Goal: Find specific page/section: Find specific page/section

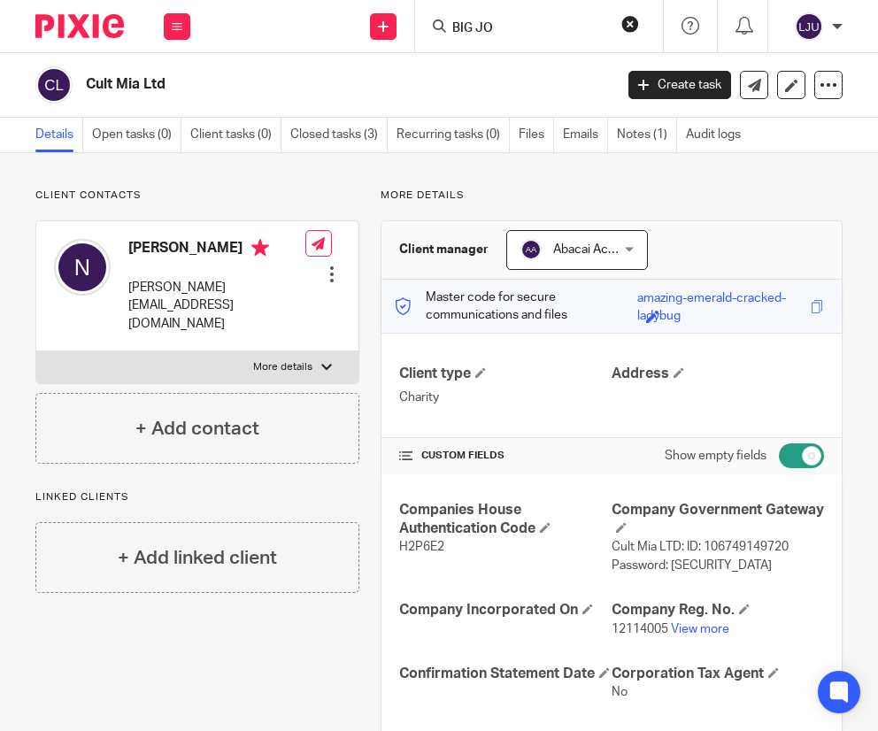
scroll to position [266, 0]
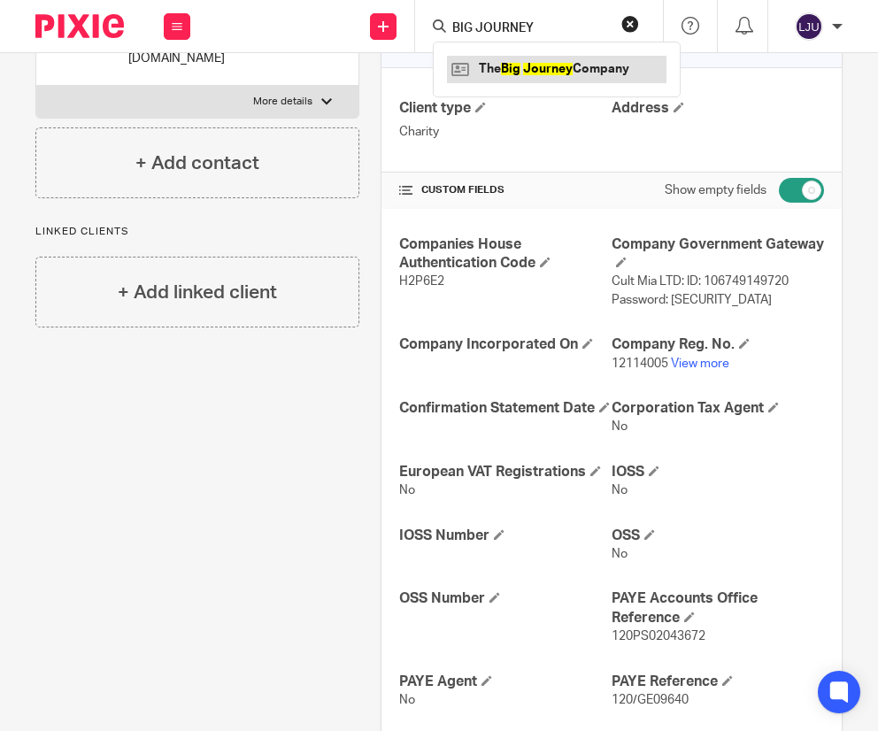
type input "BIG JOURNEY"
click at [505, 64] on link at bounding box center [556, 69] width 219 height 27
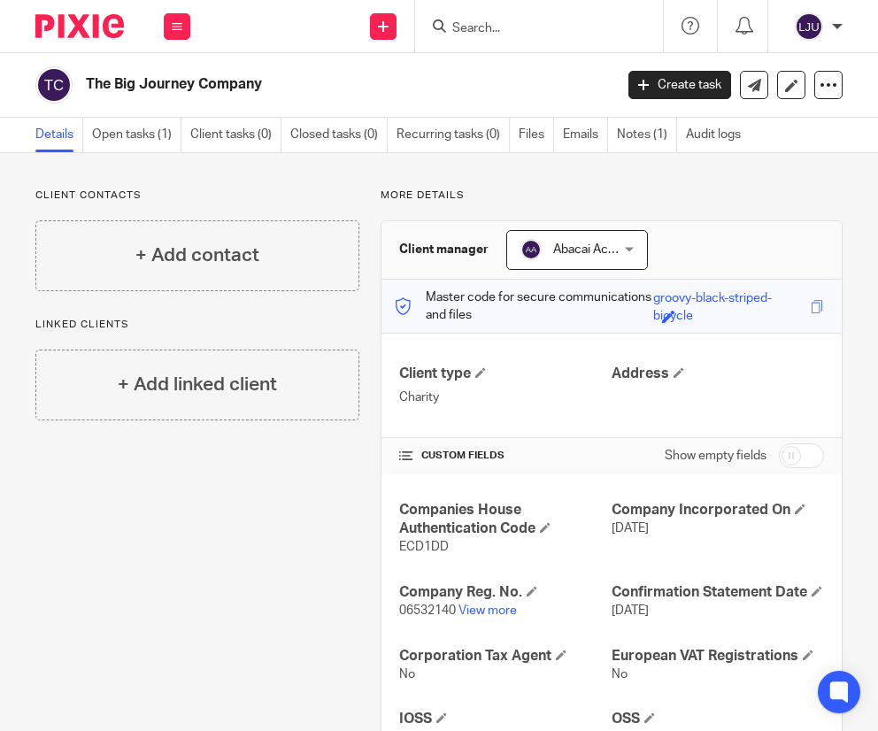
click at [515, 24] on input "Search" at bounding box center [529, 29] width 159 height 16
paste input "Bundlee"
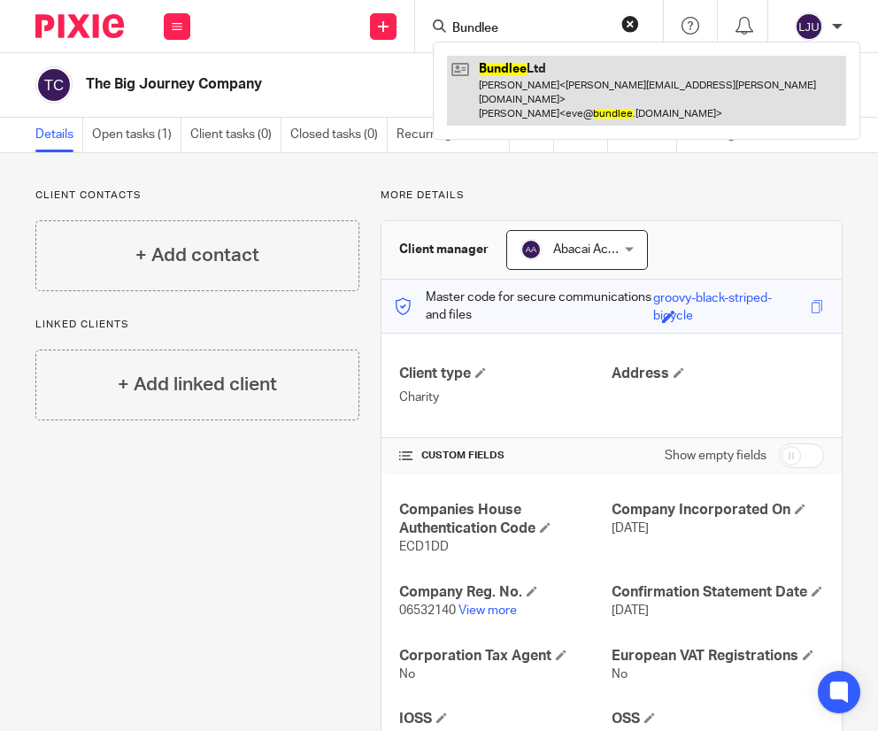
type input "Bundlee"
click at [497, 75] on link at bounding box center [646, 91] width 399 height 70
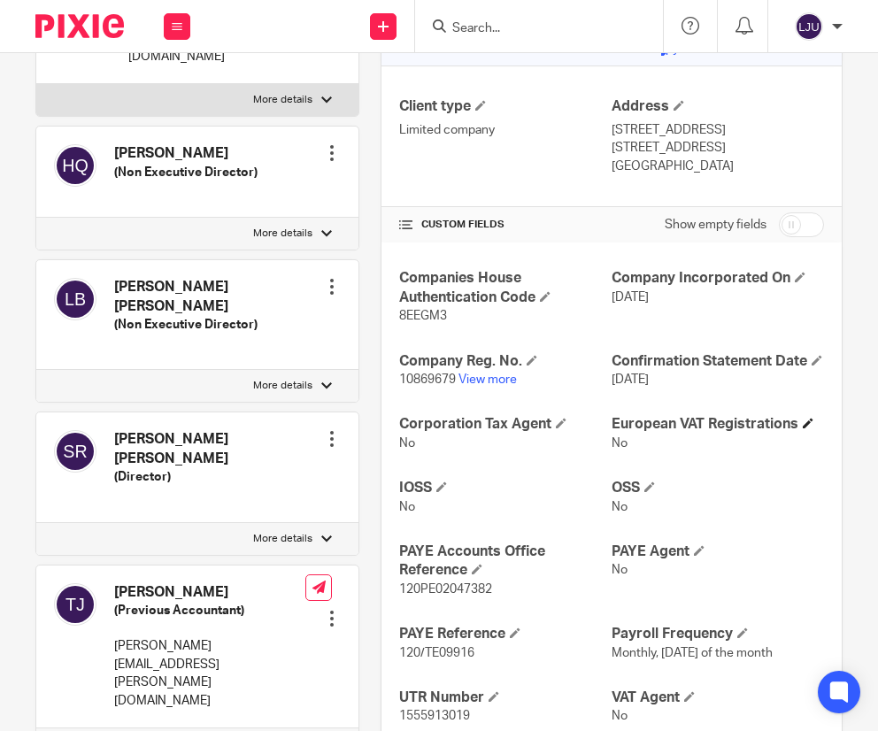
scroll to position [266, 0]
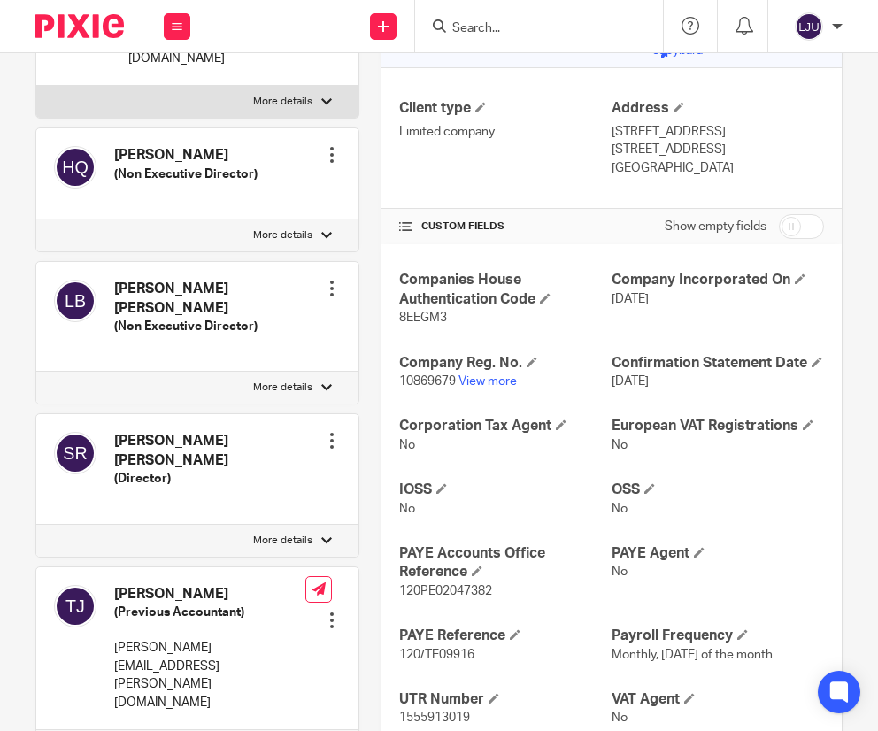
click at [415, 380] on span "10869679" at bounding box center [427, 381] width 57 height 12
copy p "10869679"
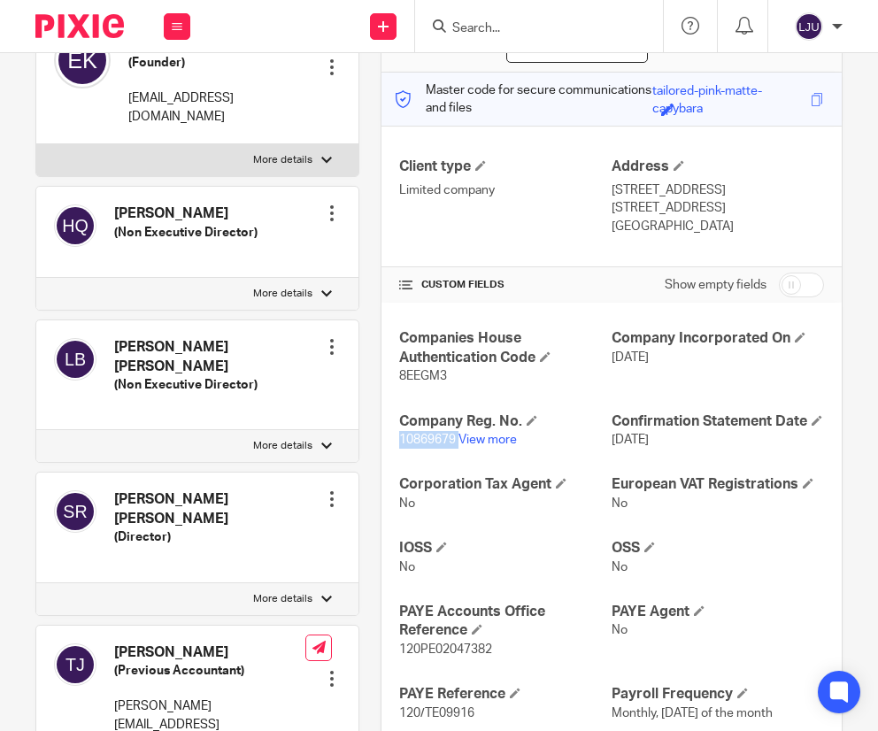
scroll to position [177, 0]
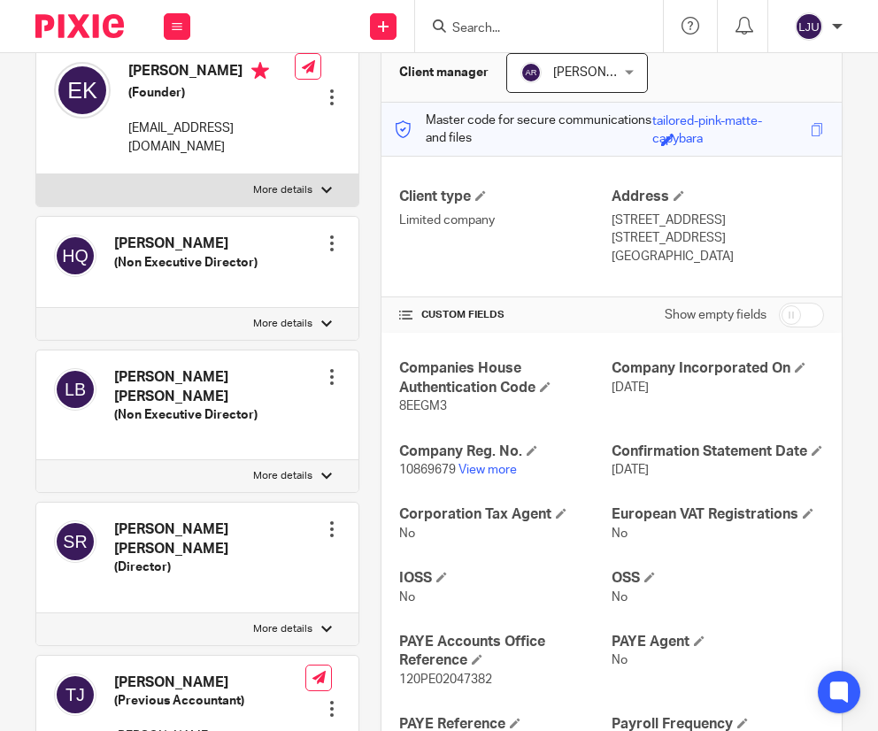
click at [471, 18] on form at bounding box center [544, 26] width 189 height 22
click at [485, 26] on input "Search" at bounding box center [529, 29] width 159 height 16
paste input "BYA"
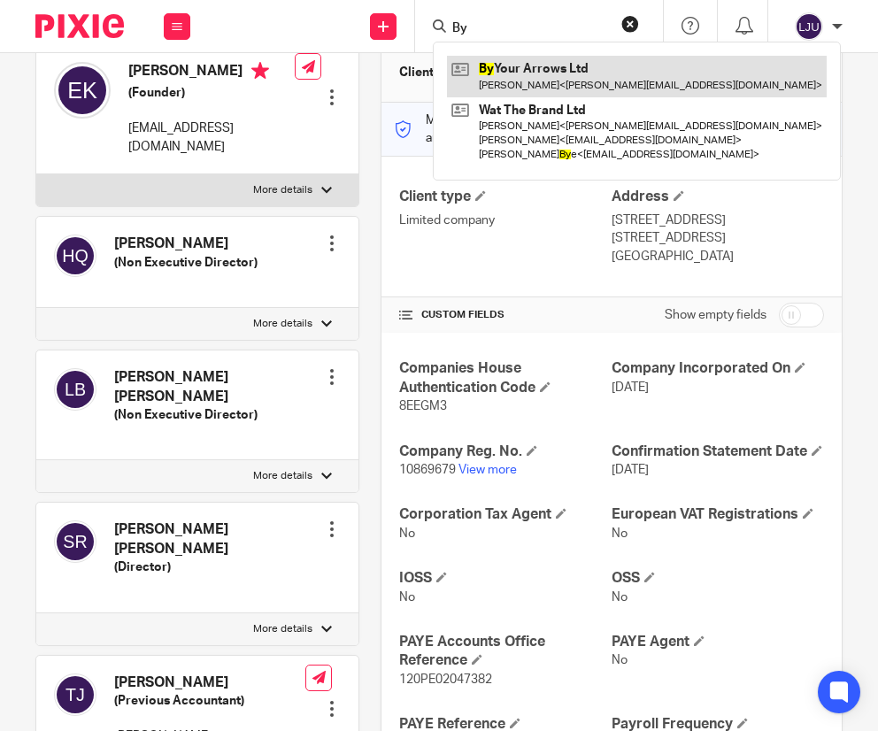
type input "By"
click at [565, 89] on link at bounding box center [637, 76] width 380 height 41
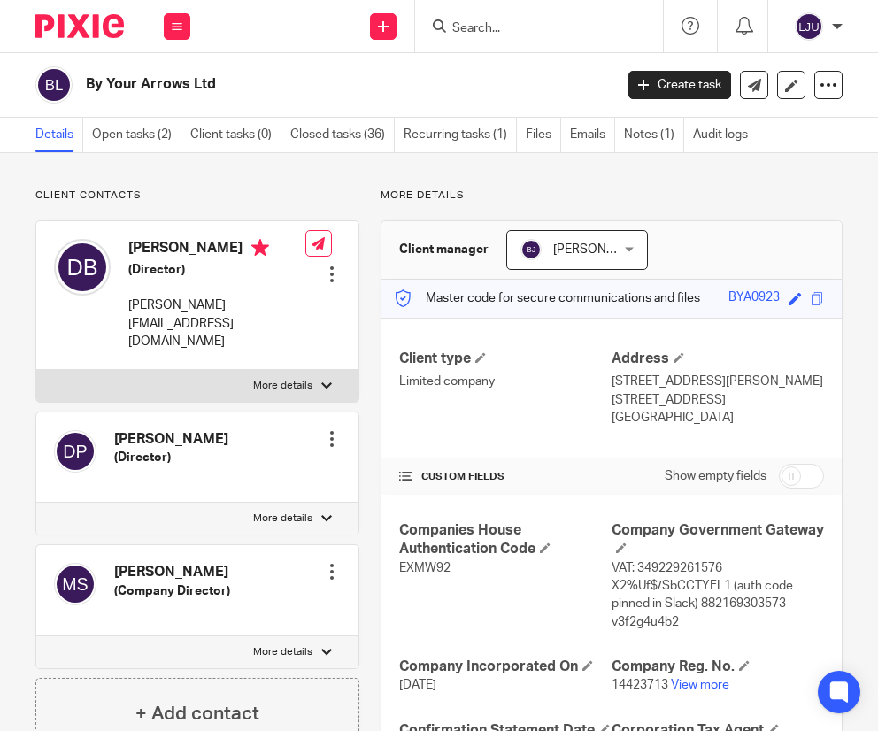
drag, startPoint x: 227, startPoint y: 89, endPoint x: 86, endPoint y: 82, distance: 140.9
click at [86, 82] on h2 "By Your Arrows Ltd" at bounding box center [292, 84] width 412 height 19
copy h2 "By Your Arrows Ltd"
drag, startPoint x: 258, startPoint y: 310, endPoint x: 127, endPoint y: 310, distance: 131.0
click at [127, 310] on div "Daniel Bense (Director) daniel@tomyships.com Edit contact Create client from co…" at bounding box center [197, 295] width 322 height 148
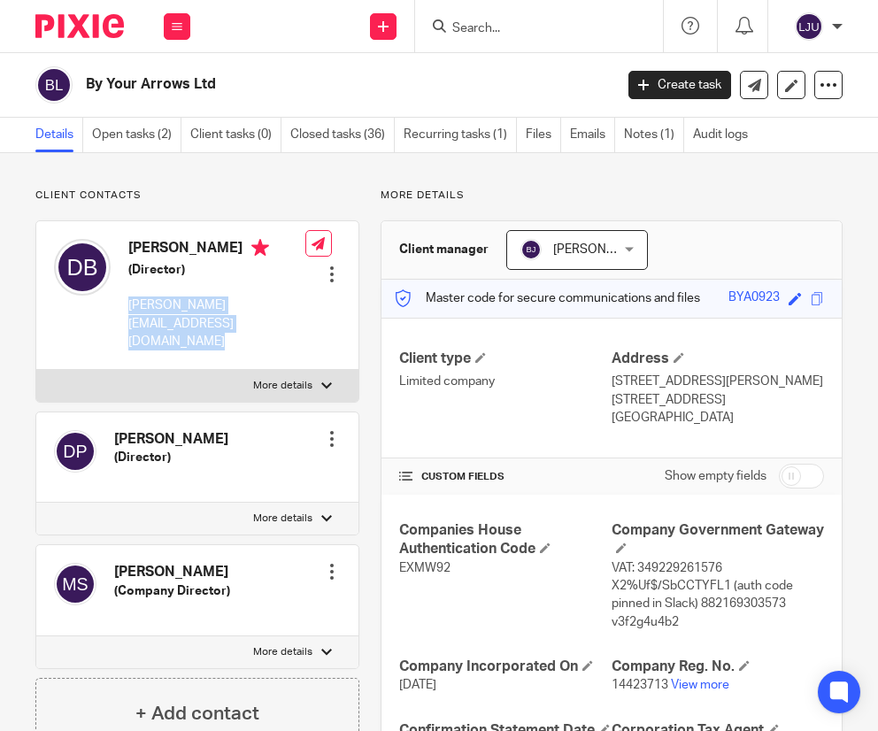
drag, startPoint x: 138, startPoint y: 309, endPoint x: 167, endPoint y: 309, distance: 29.2
click at [139, 309] on p "daniel@tomyships.com" at bounding box center [216, 323] width 177 height 54
click at [145, 324] on div "Daniel Bense (Director) daniel@tomyships.com Edit contact Create client from co…" at bounding box center [197, 295] width 322 height 148
drag, startPoint x: 127, startPoint y: 304, endPoint x: 165, endPoint y: 306, distance: 37.2
click at [165, 306] on p "daniel@tomyships.com" at bounding box center [216, 323] width 177 height 54
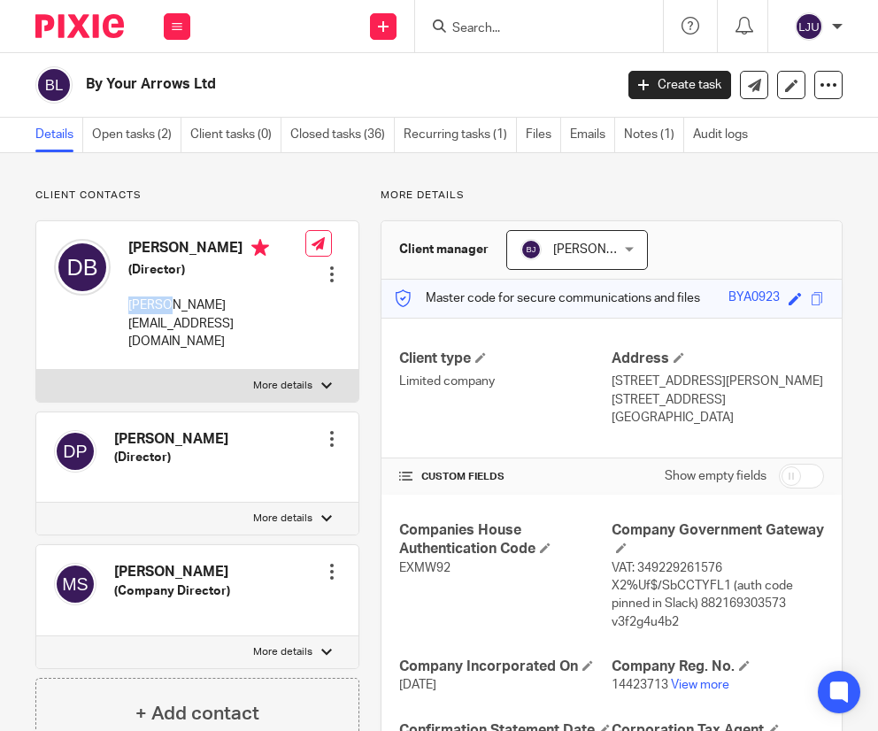
copy p "daniel"
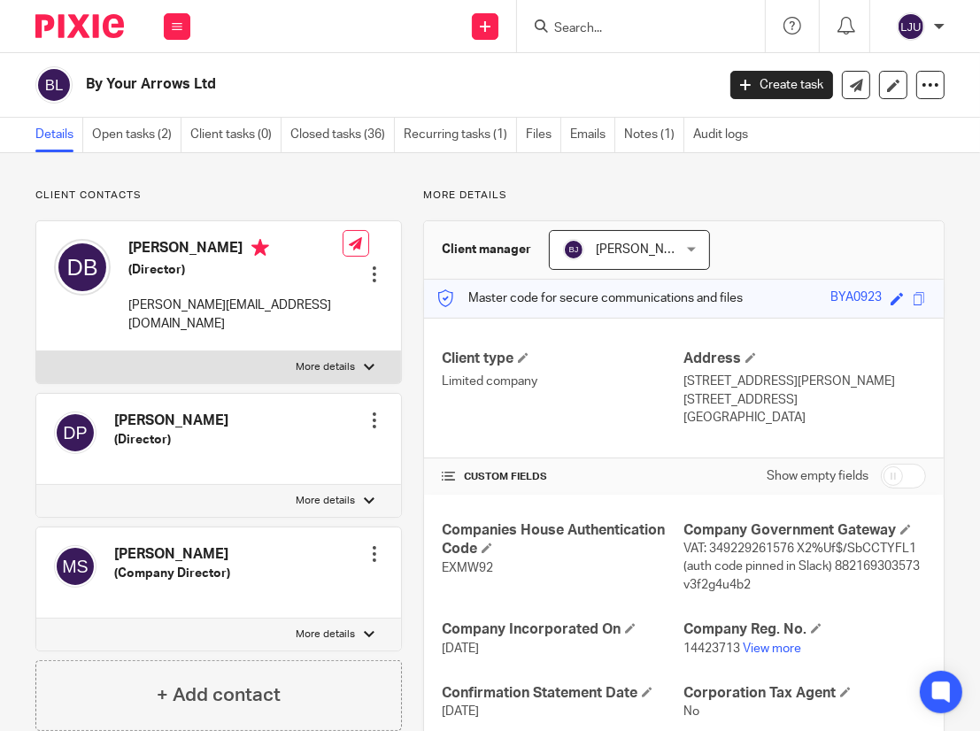
click at [594, 24] on input "Search" at bounding box center [631, 29] width 159 height 16
paste input "Champo"
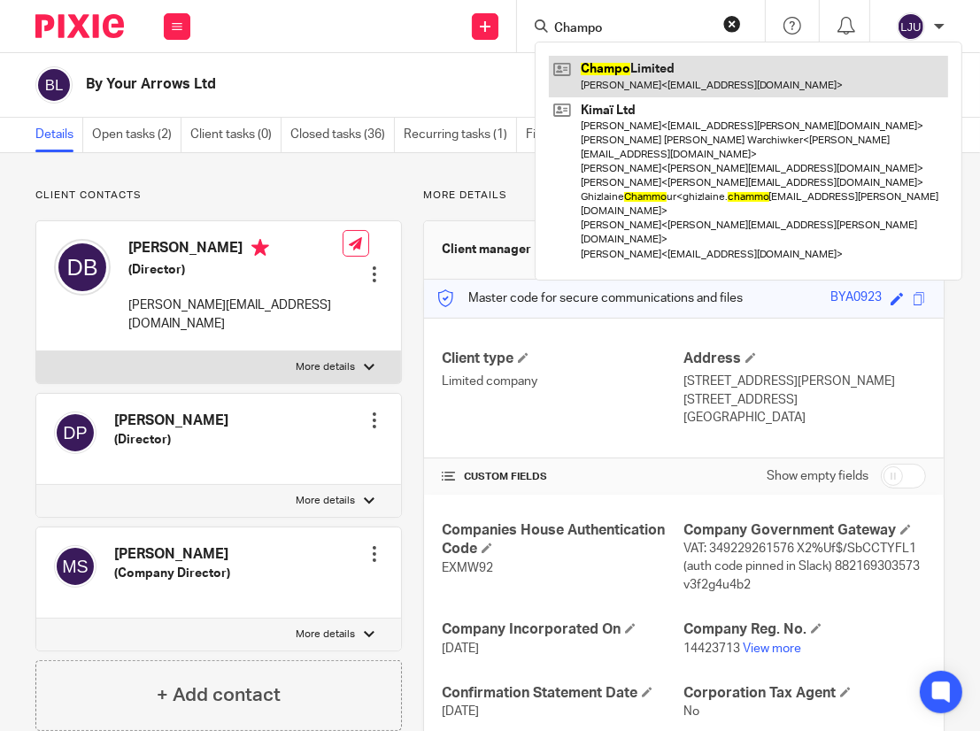
type input "Champo"
click at [597, 65] on link at bounding box center [748, 76] width 399 height 41
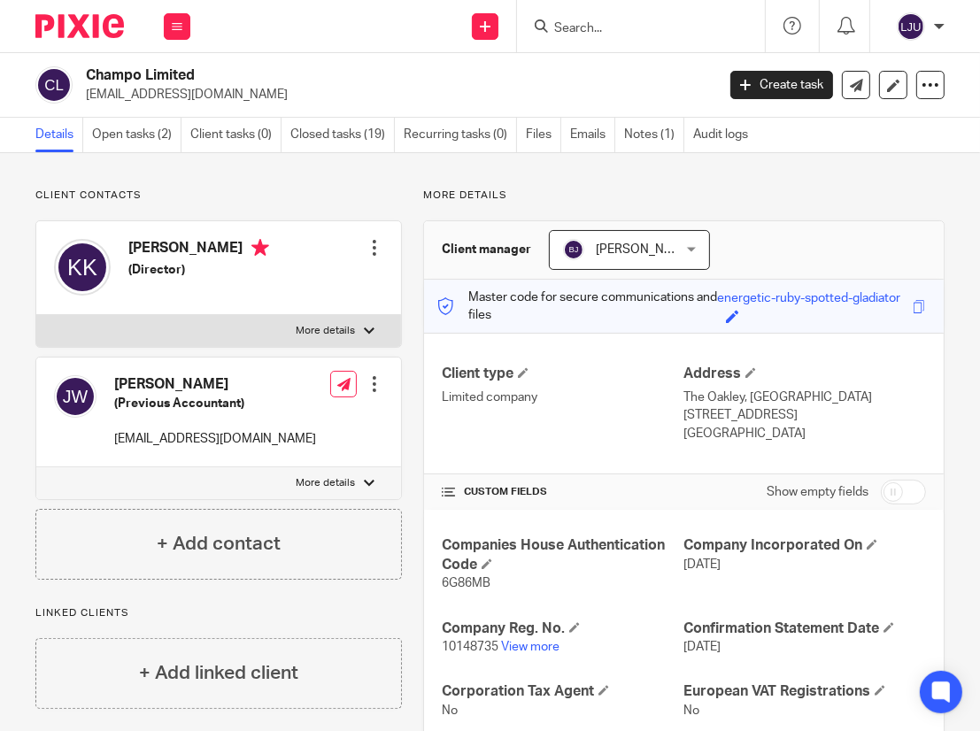
click at [615, 27] on input "Search" at bounding box center [631, 29] width 159 height 16
paste input "Clothes Doctor"
type input "Clothes Doctor"
click button "submit" at bounding box center [0, 0] width 0 height 0
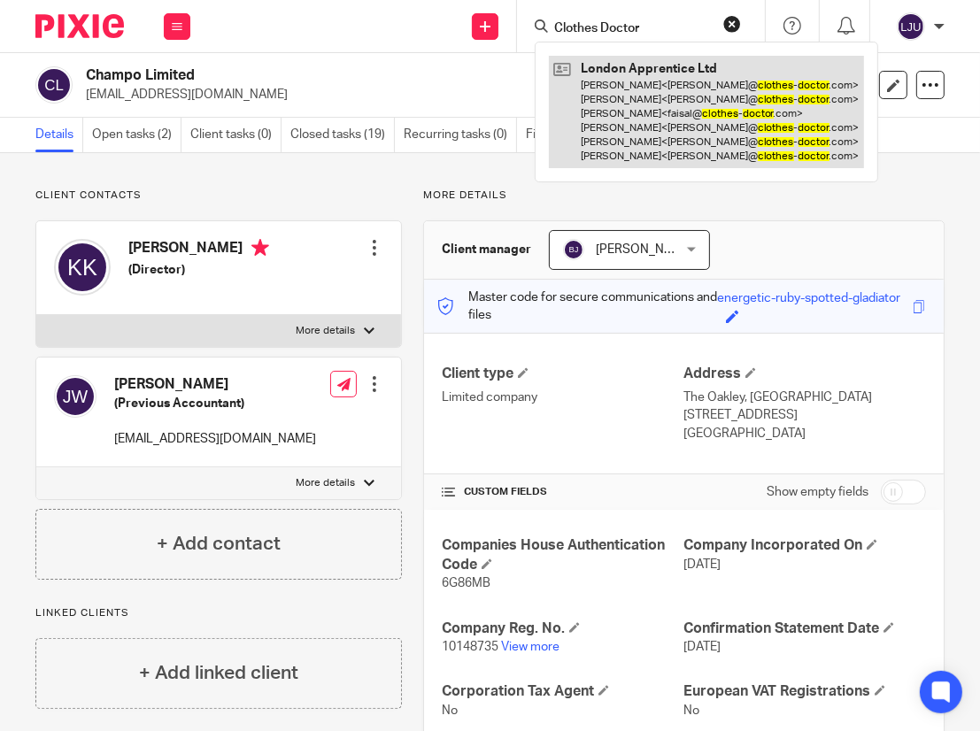
click at [666, 119] on link at bounding box center [706, 112] width 315 height 112
click at [666, 96] on link at bounding box center [706, 112] width 315 height 112
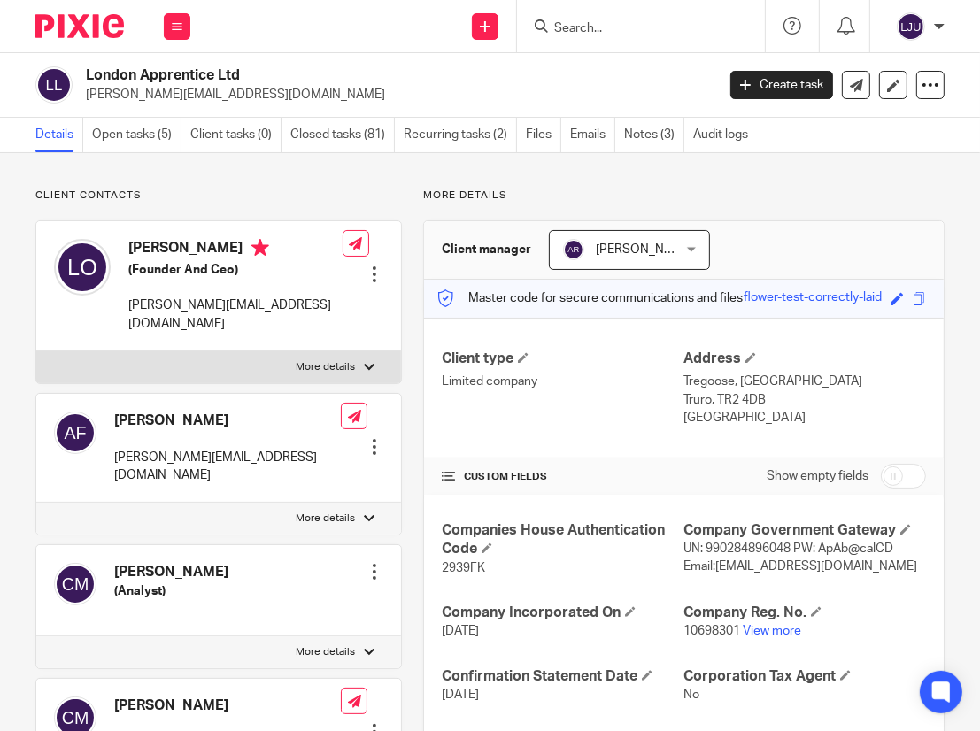
scroll to position [177, 0]
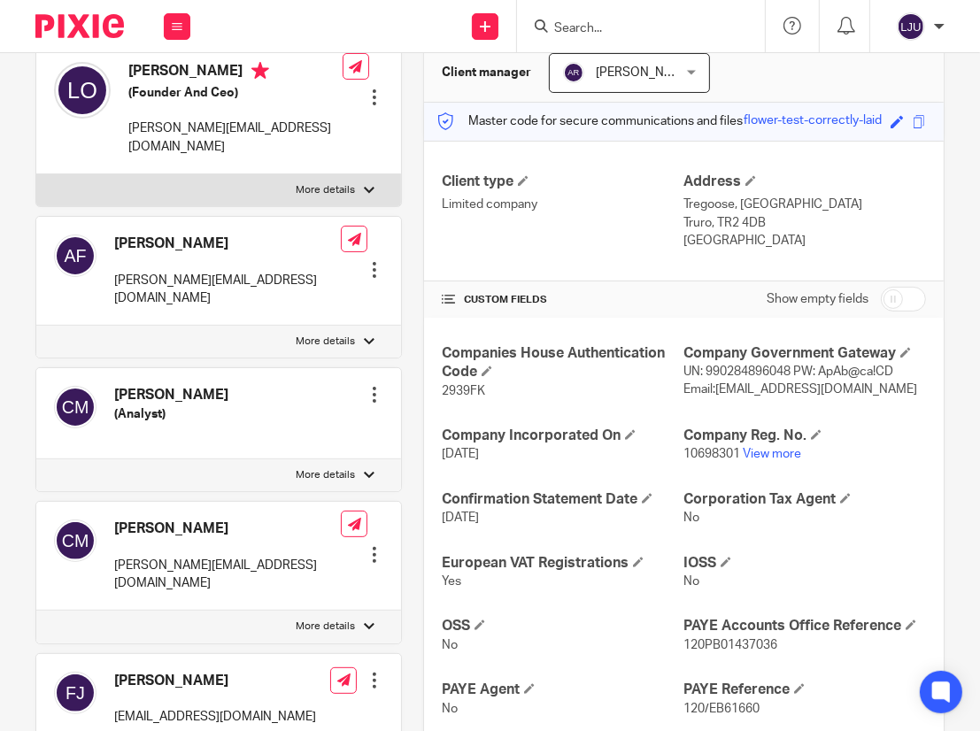
click at [701, 460] on span "10698301" at bounding box center [711, 454] width 57 height 12
click at [700, 460] on span "10698301" at bounding box center [711, 454] width 57 height 12
copy p "10698301"
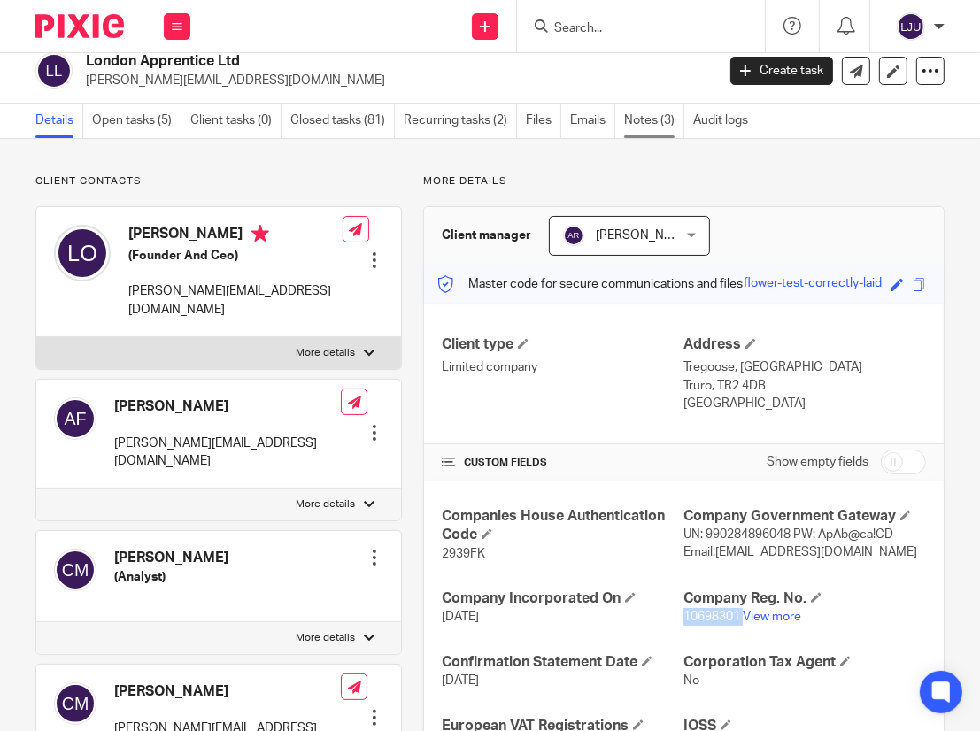
scroll to position [0, 0]
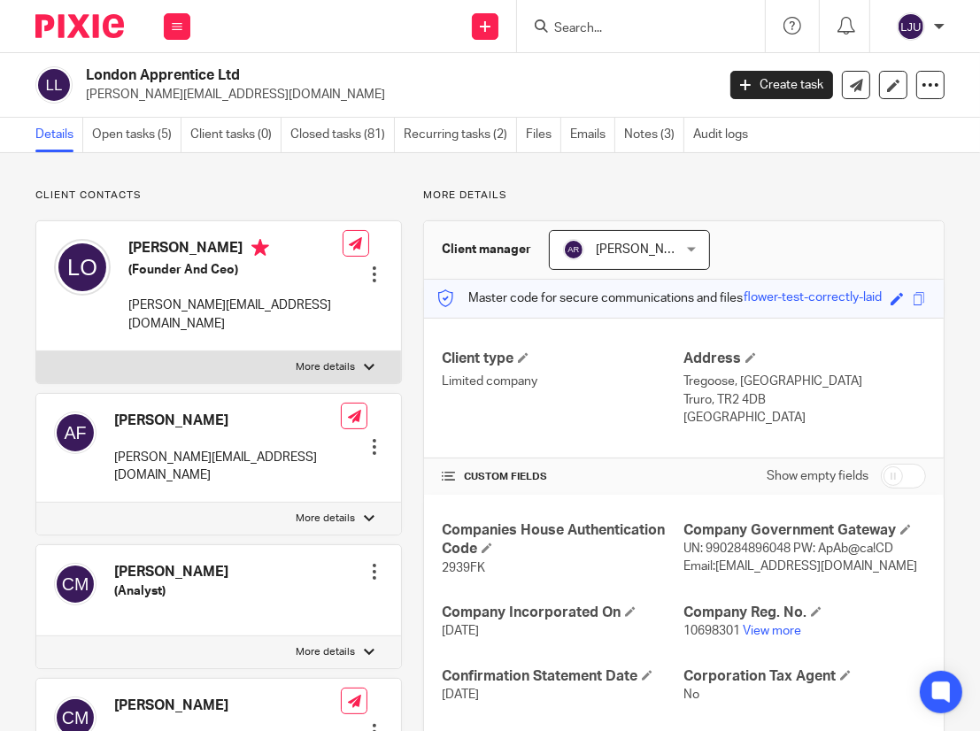
click at [565, 31] on input "Search" at bounding box center [631, 29] width 159 height 16
paste input "Cubitts"
type input "Cubitts"
click button "submit" at bounding box center [0, 0] width 0 height 0
click at [595, 32] on input "Cubitts" at bounding box center [621, 29] width 159 height 16
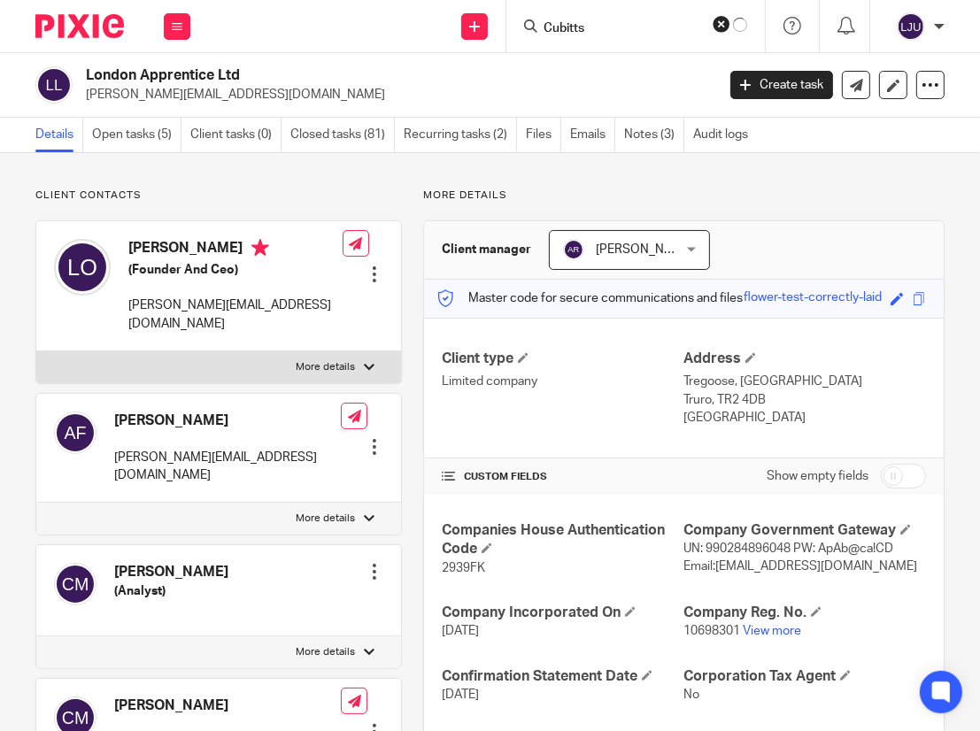
click button "submit" at bounding box center [0, 0] width 0 height 0
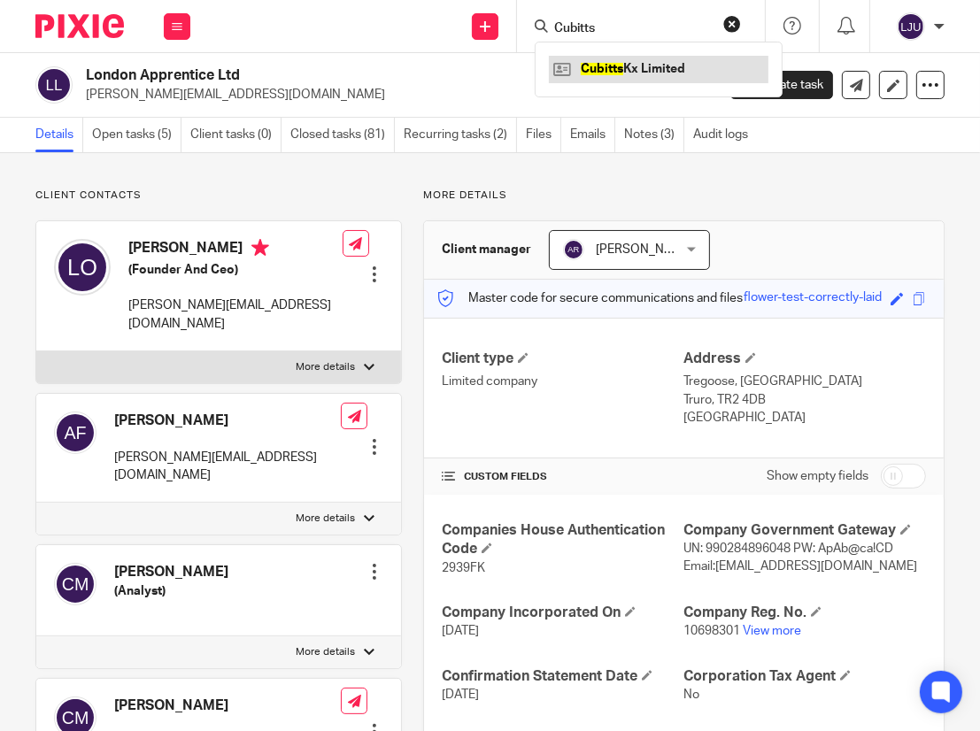
click at [634, 75] on link at bounding box center [658, 69] width 219 height 27
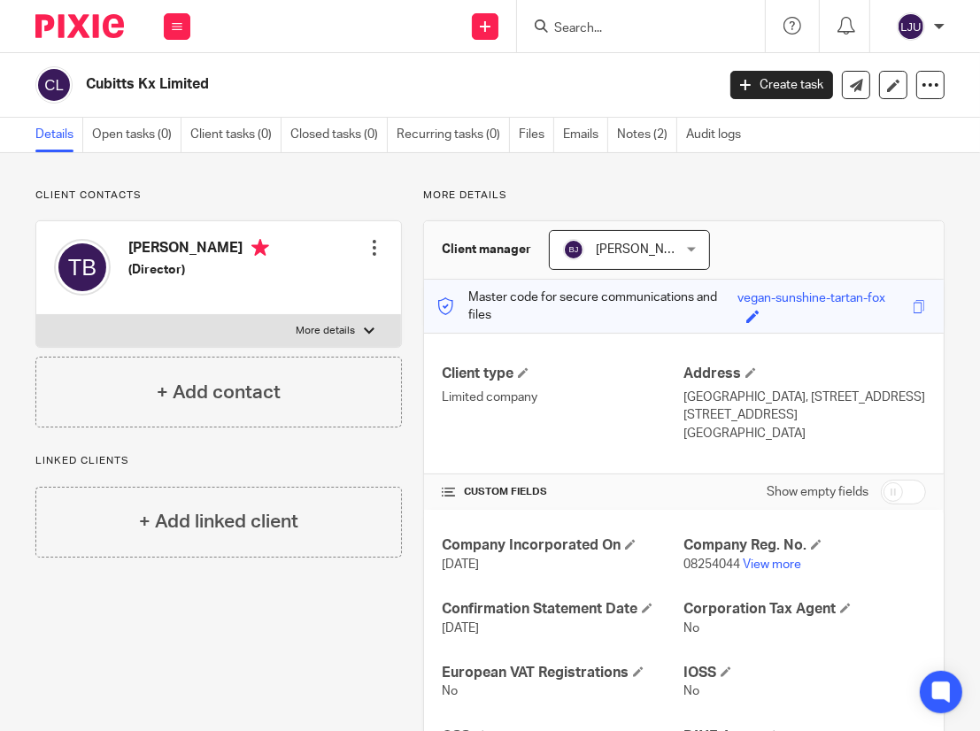
drag, startPoint x: 418, startPoint y: 73, endPoint x: 418, endPoint y: 89, distance: 16.8
click at [416, 73] on div "Cubitts Kx Limited" at bounding box center [369, 84] width 668 height 37
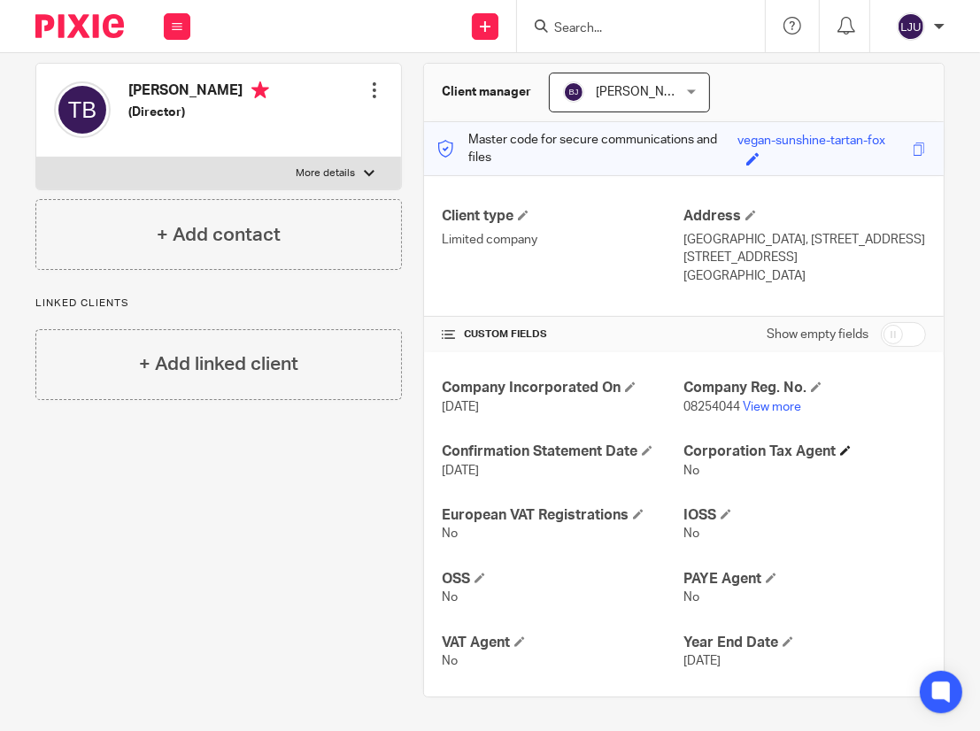
scroll to position [158, 0]
click at [707, 408] on span "08254044" at bounding box center [711, 406] width 57 height 12
click at [700, 404] on span "08254044" at bounding box center [711, 406] width 57 height 12
copy p "08254044"
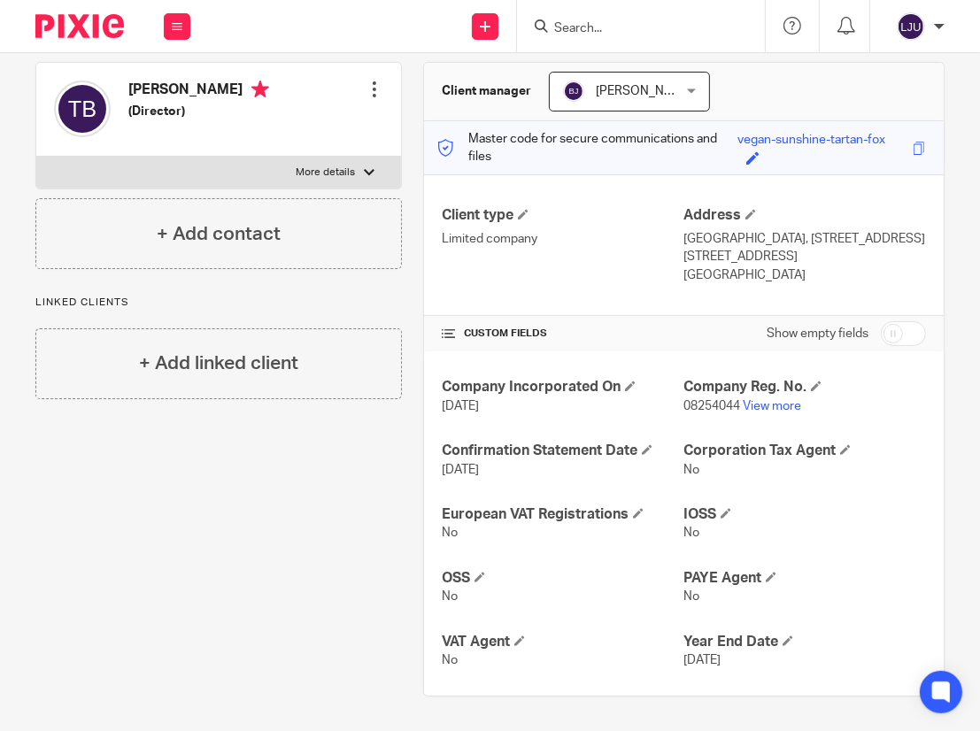
click at [595, 28] on input "Search" at bounding box center [631, 29] width 159 height 16
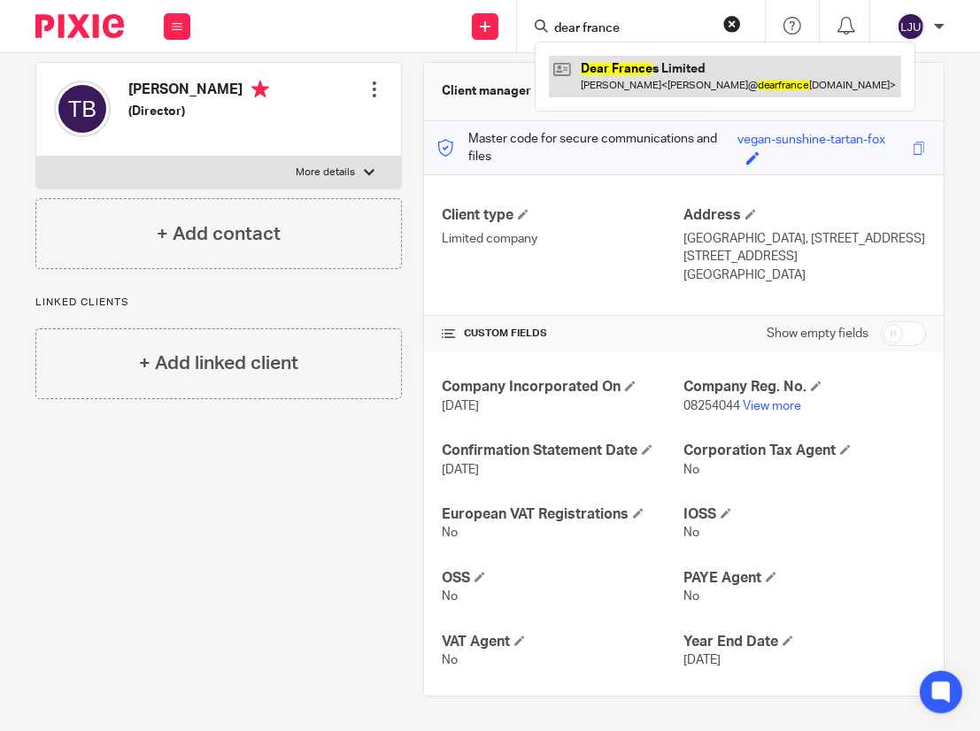
type input "dear france"
click at [598, 82] on link at bounding box center [725, 76] width 352 height 41
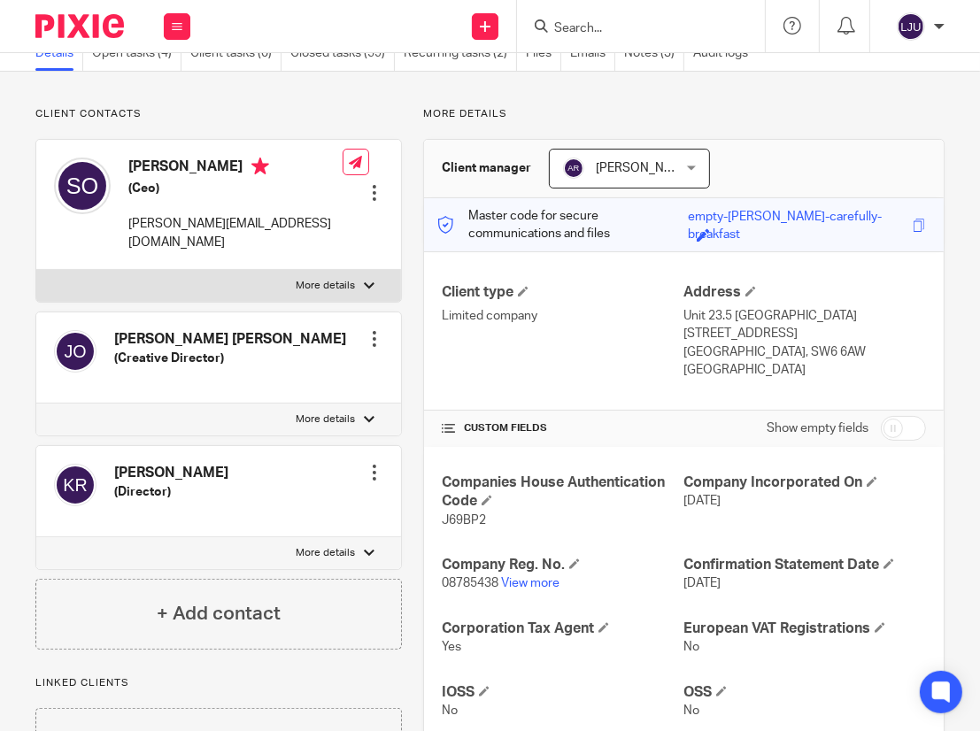
scroll to position [177, 0]
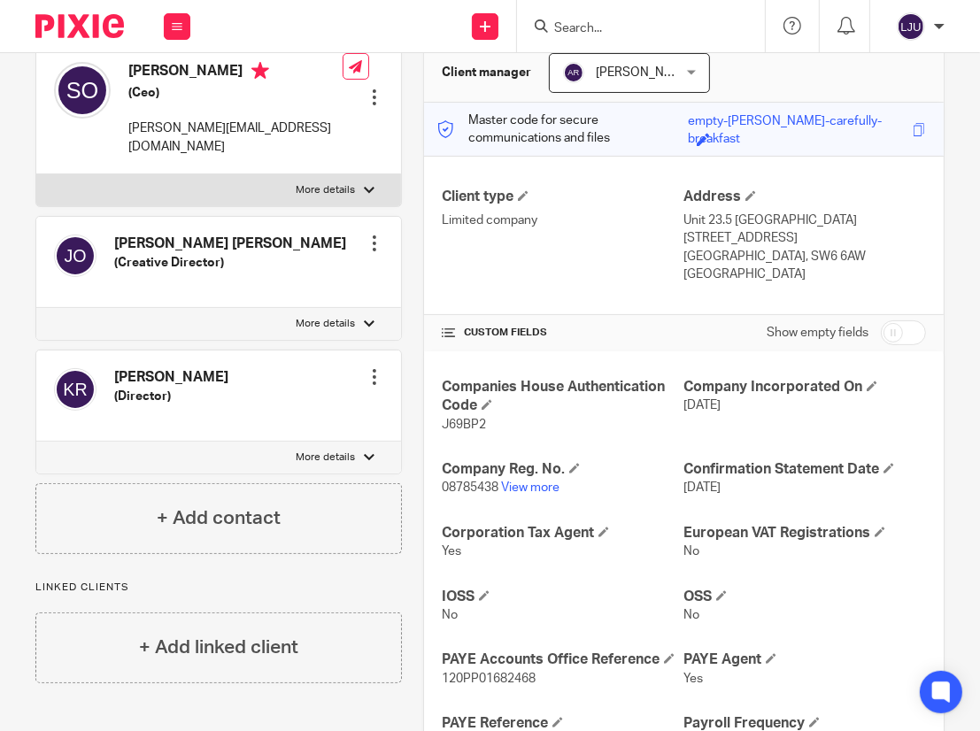
click at [450, 481] on span "08785438" at bounding box center [470, 487] width 57 height 12
click at [448, 481] on span "08785438" at bounding box center [470, 487] width 57 height 12
copy p "08785438"
click at [595, 16] on form at bounding box center [646, 26] width 189 height 22
click at [585, 24] on input "Search" at bounding box center [631, 29] width 159 height 16
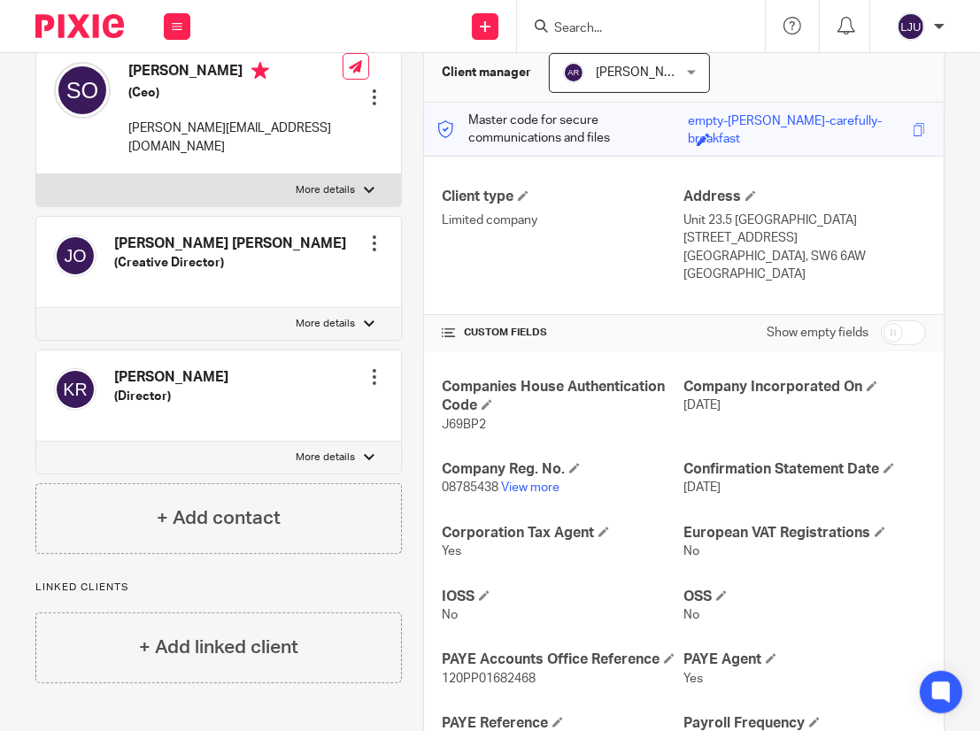
paste input "Encore/1015"
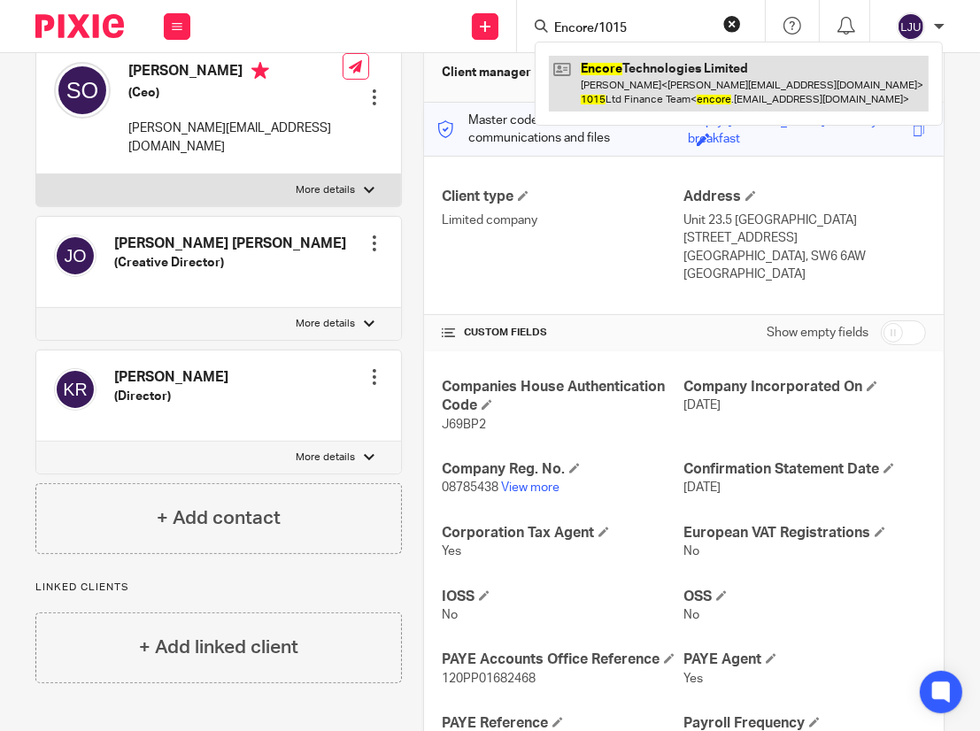
type input "Encore/1015"
click at [632, 70] on link at bounding box center [739, 83] width 380 height 55
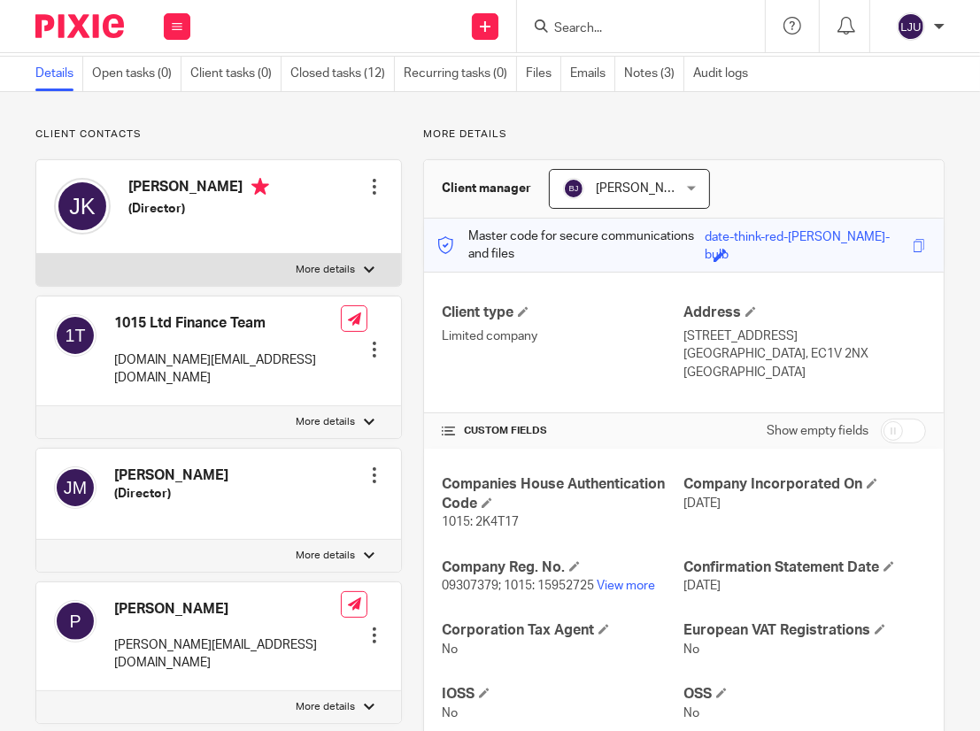
scroll to position [89, 0]
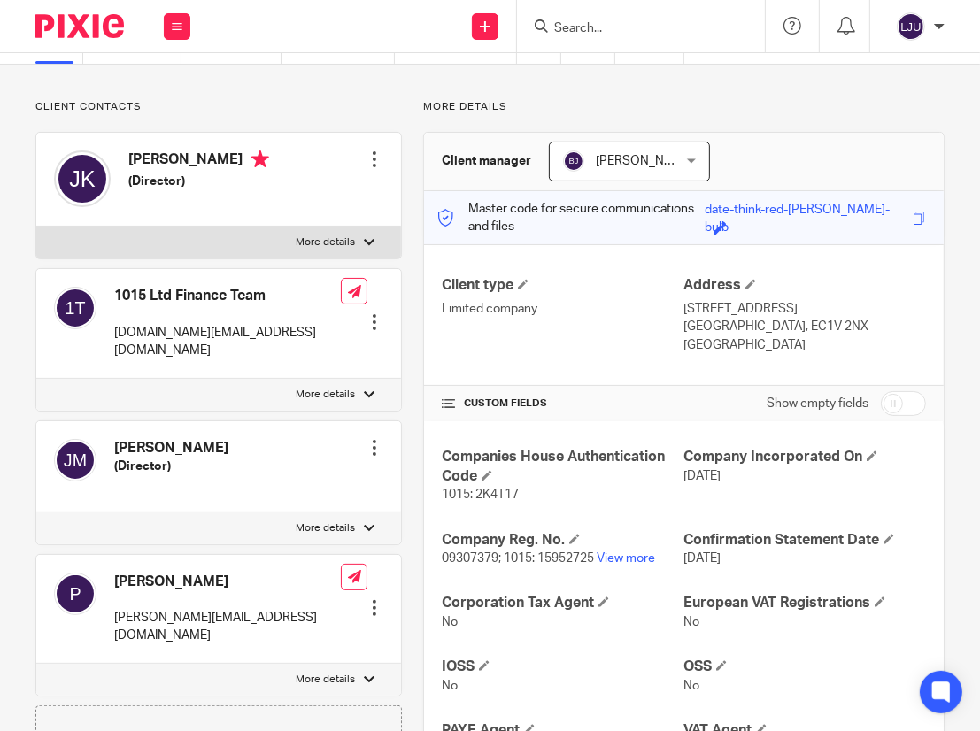
click at [460, 558] on span "09307379; 1015: 15952725" at bounding box center [518, 558] width 152 height 12
copy span "09307379"
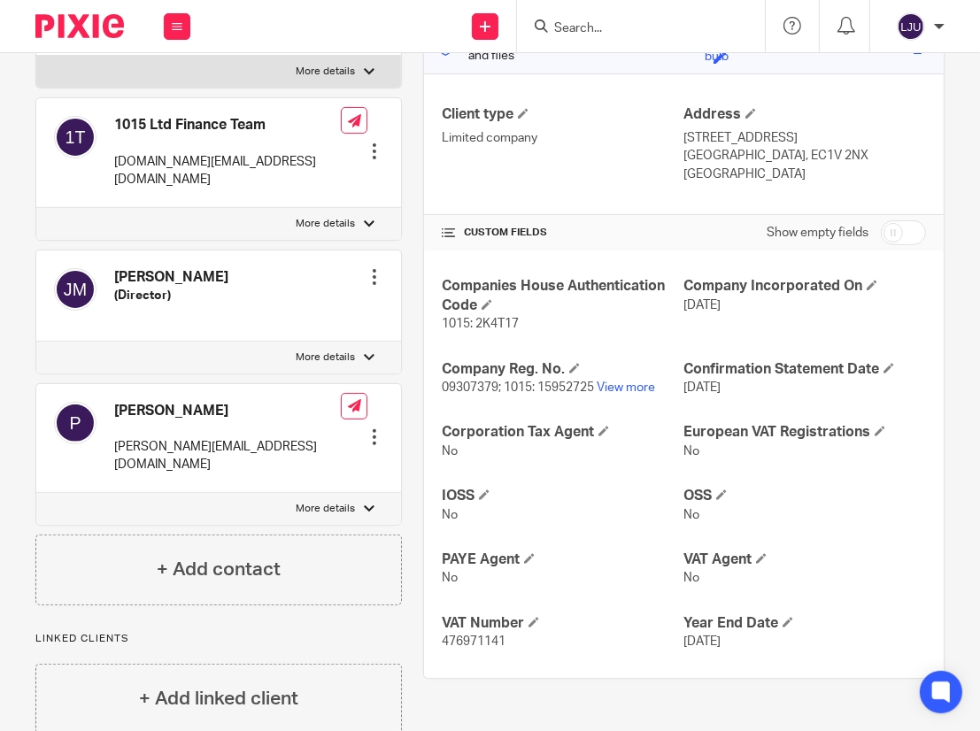
click at [550, 379] on p "09307379; 1015: 15952725 View more" at bounding box center [563, 388] width 242 height 18
click at [550, 387] on span "09307379; 1015: 15952725" at bounding box center [518, 387] width 152 height 12
copy p "15952725"
click at [586, 35] on input "Search" at bounding box center [631, 29] width 159 height 16
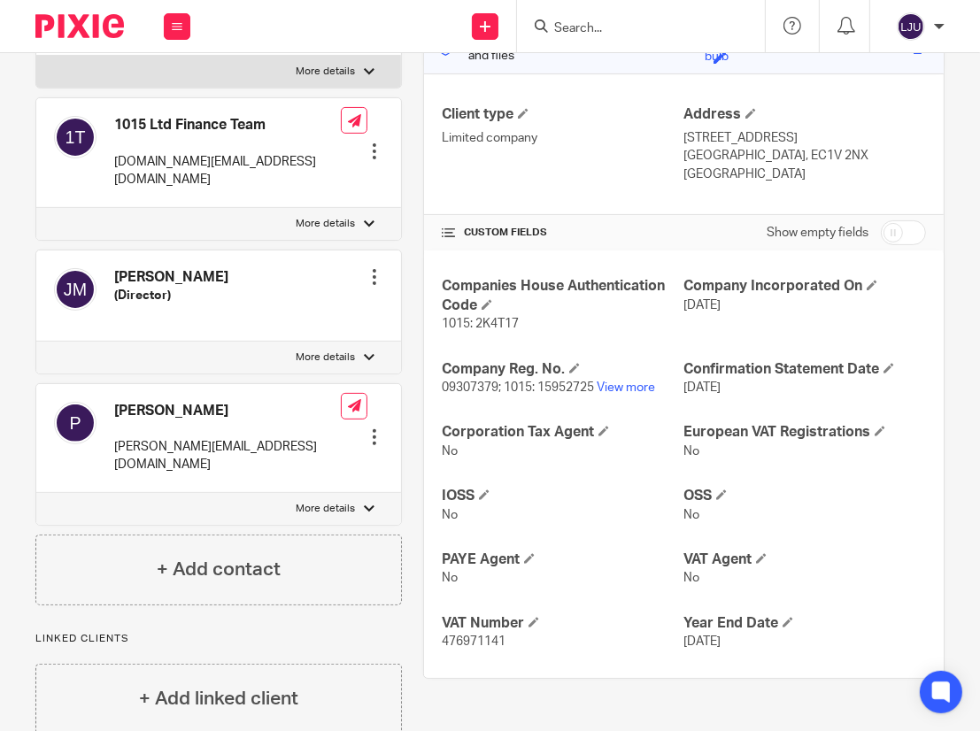
paste input "15952725"
type input "15952725"
click at [574, 24] on input "15952725" at bounding box center [631, 29] width 159 height 16
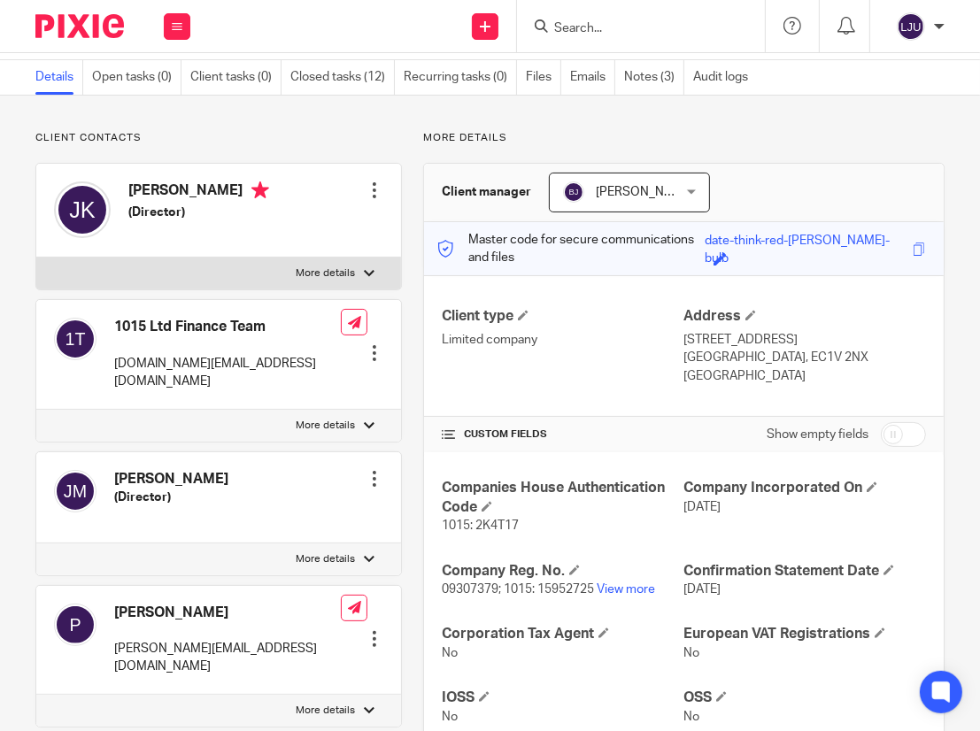
scroll to position [0, 0]
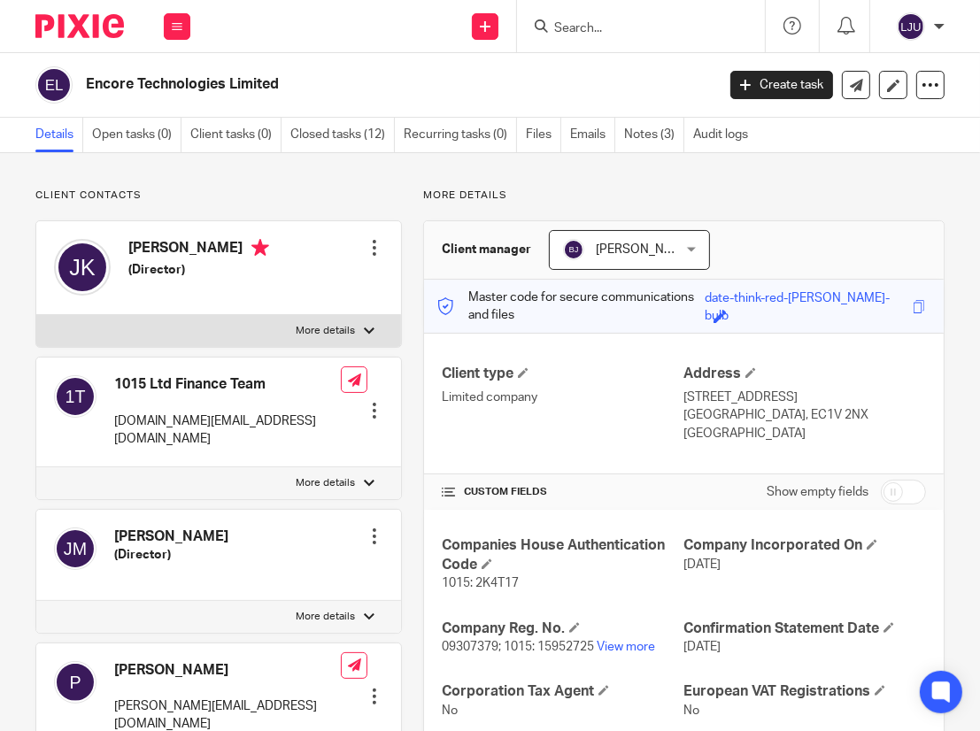
click at [591, 16] on form at bounding box center [646, 26] width 189 height 22
click at [577, 15] on form at bounding box center [646, 26] width 189 height 22
click at [574, 23] on input "Search" at bounding box center [631, 29] width 159 height 16
paste input "ERA's"
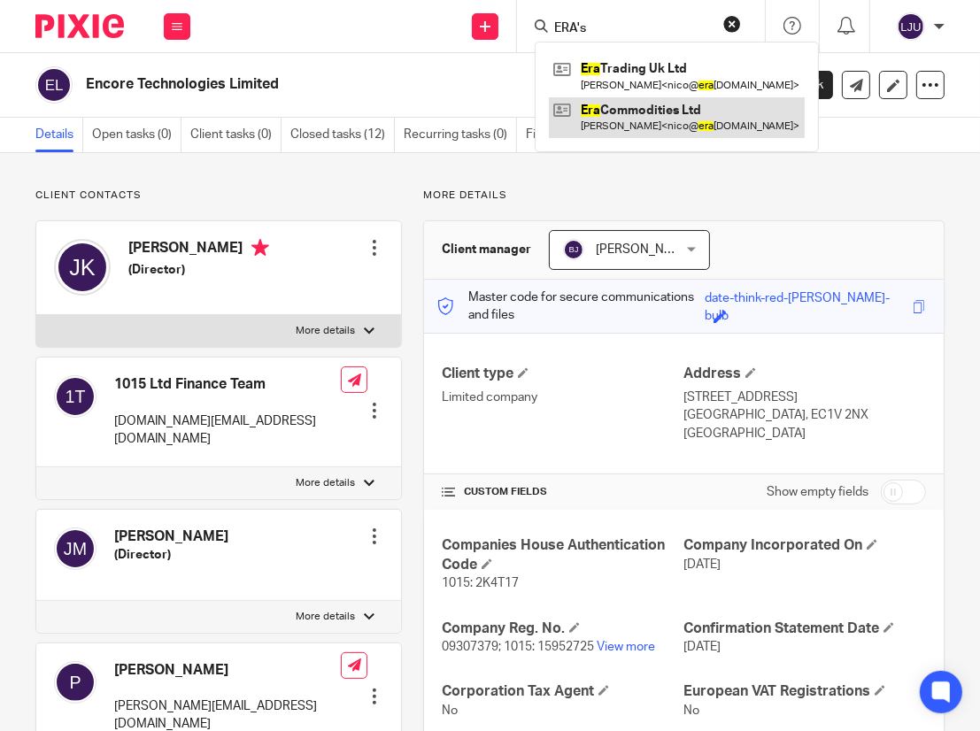
type input "ERA's"
click at [613, 107] on link at bounding box center [677, 117] width 256 height 41
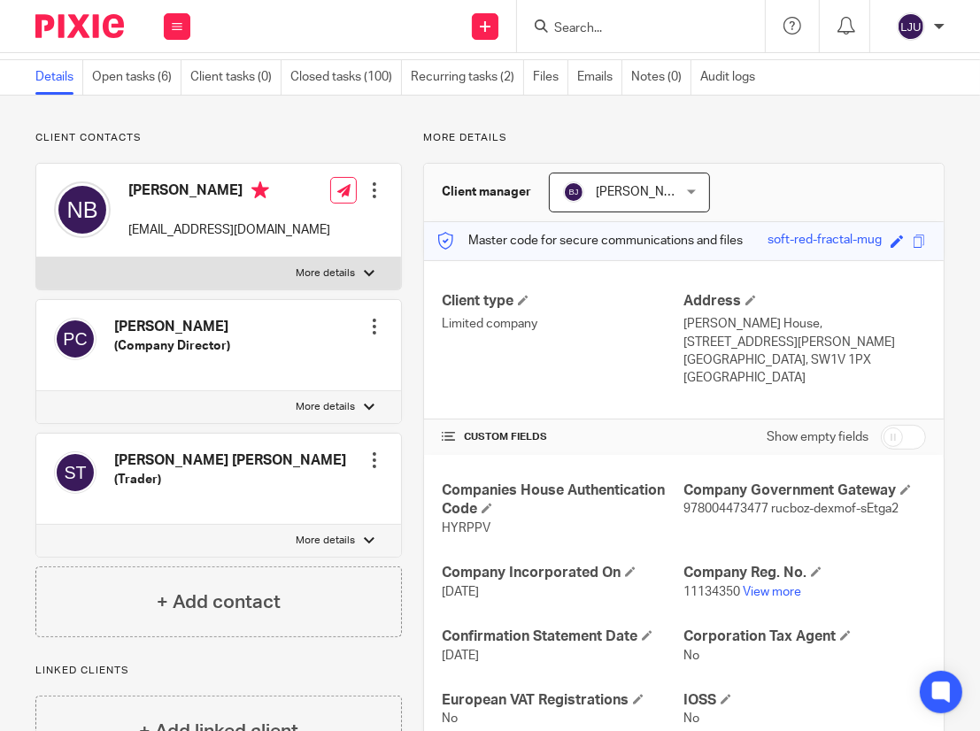
scroll to position [266, 0]
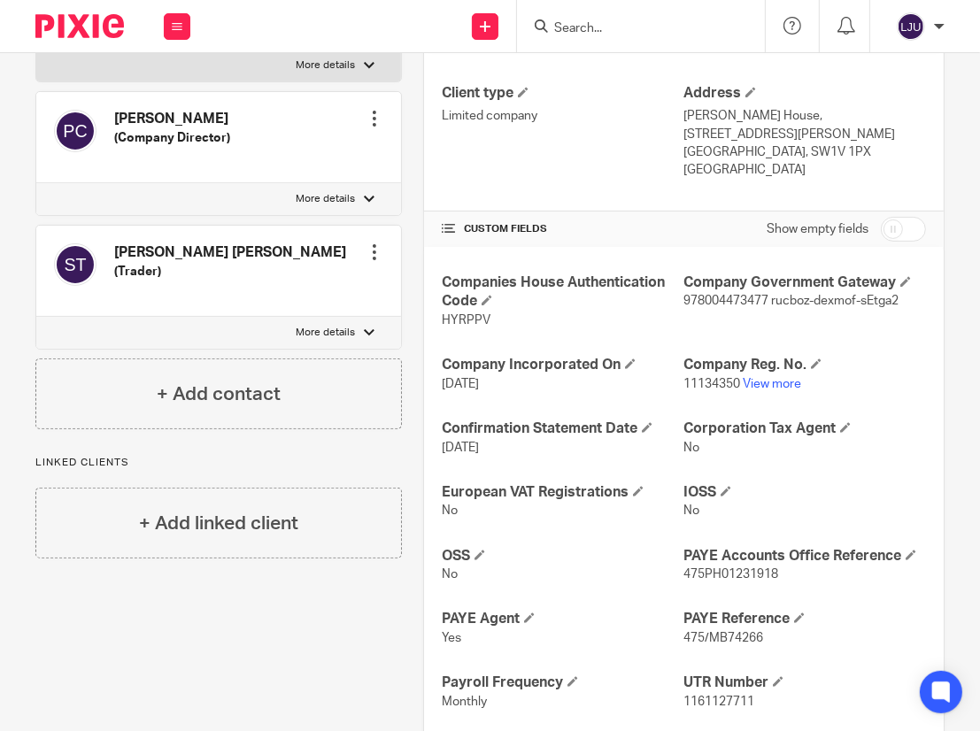
click at [712, 295] on span "978004473477 rucboz-dexmof-sEtga2" at bounding box center [790, 301] width 215 height 12
click at [704, 378] on span "11134350" at bounding box center [711, 384] width 57 height 12
click at [702, 378] on span "11134350" at bounding box center [711, 384] width 57 height 12
click at [694, 378] on span "11134350" at bounding box center [711, 384] width 57 height 12
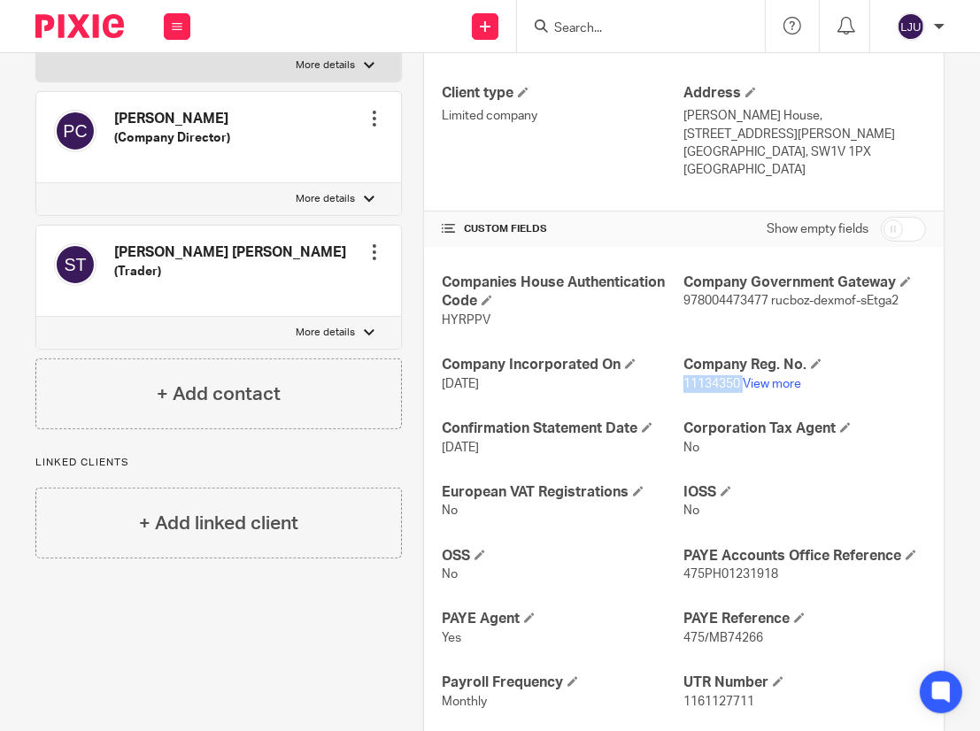
click at [694, 378] on span "11134350" at bounding box center [711, 384] width 57 height 12
copy p "11134350"
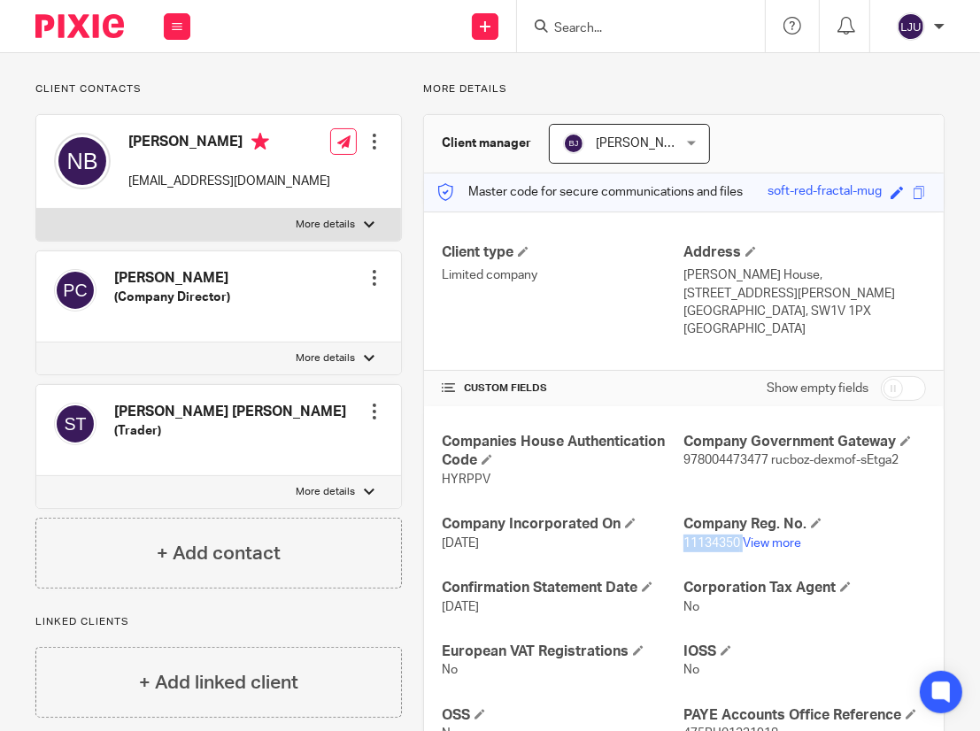
scroll to position [0, 0]
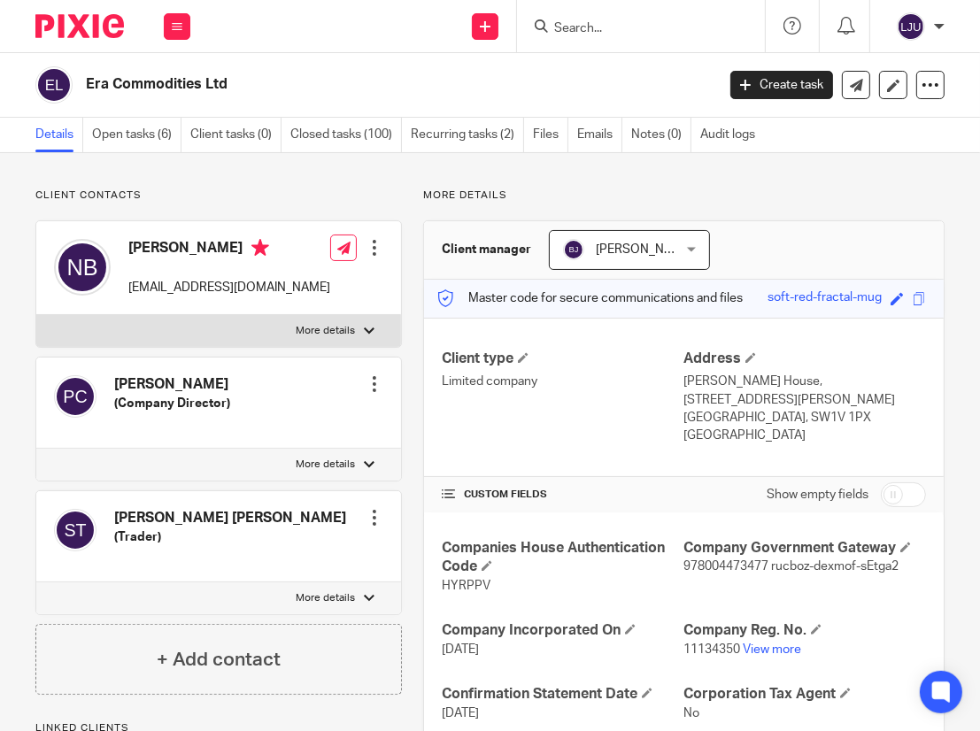
click at [605, 29] on input "Search" at bounding box center [631, 29] width 159 height 16
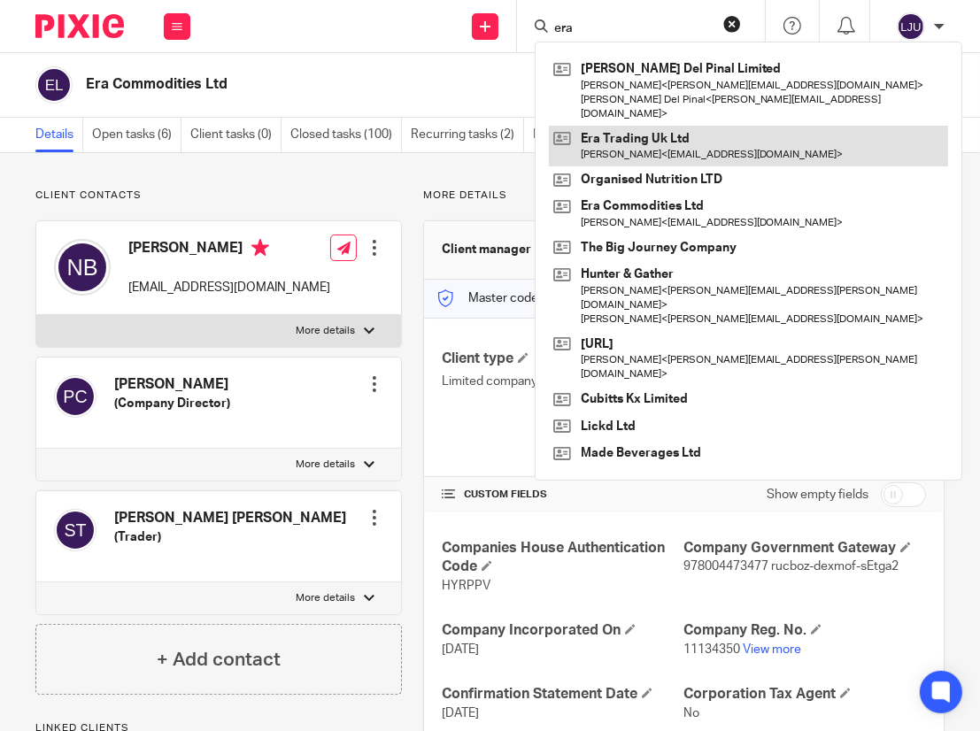
type input "era"
click at [662, 127] on link at bounding box center [748, 146] width 399 height 41
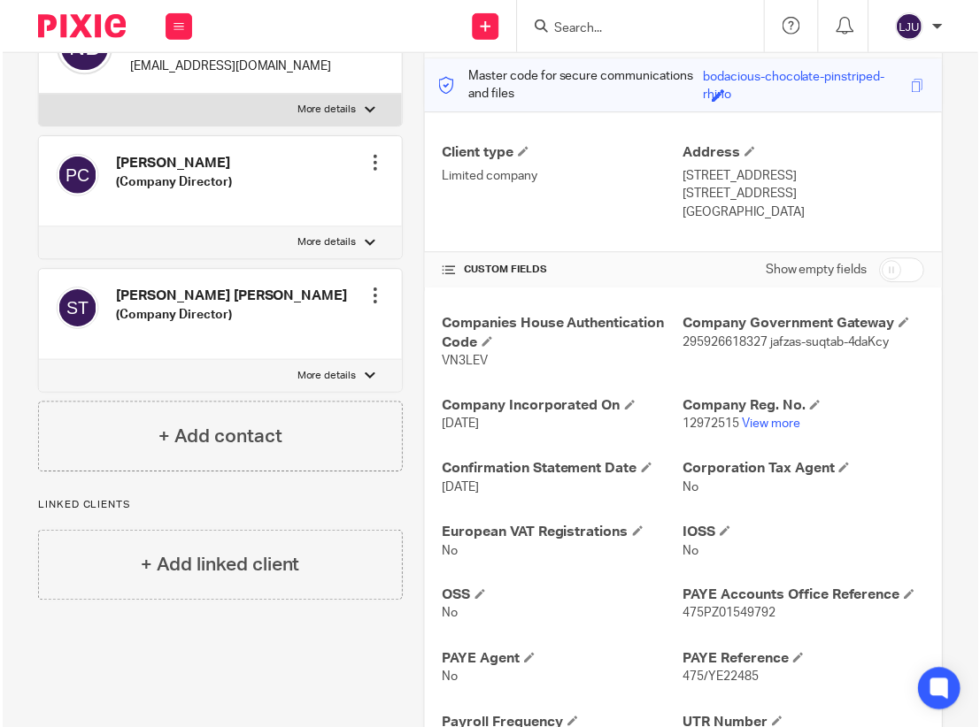
scroll to position [266, 0]
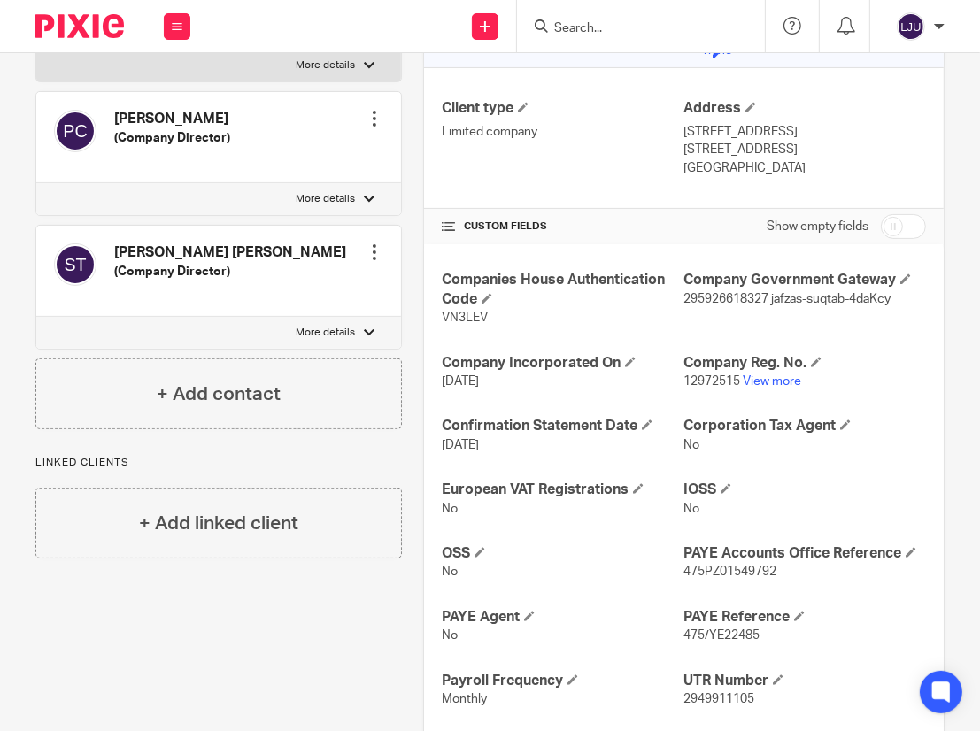
click at [696, 376] on span "12972515" at bounding box center [711, 381] width 57 height 12
copy p "12972515"
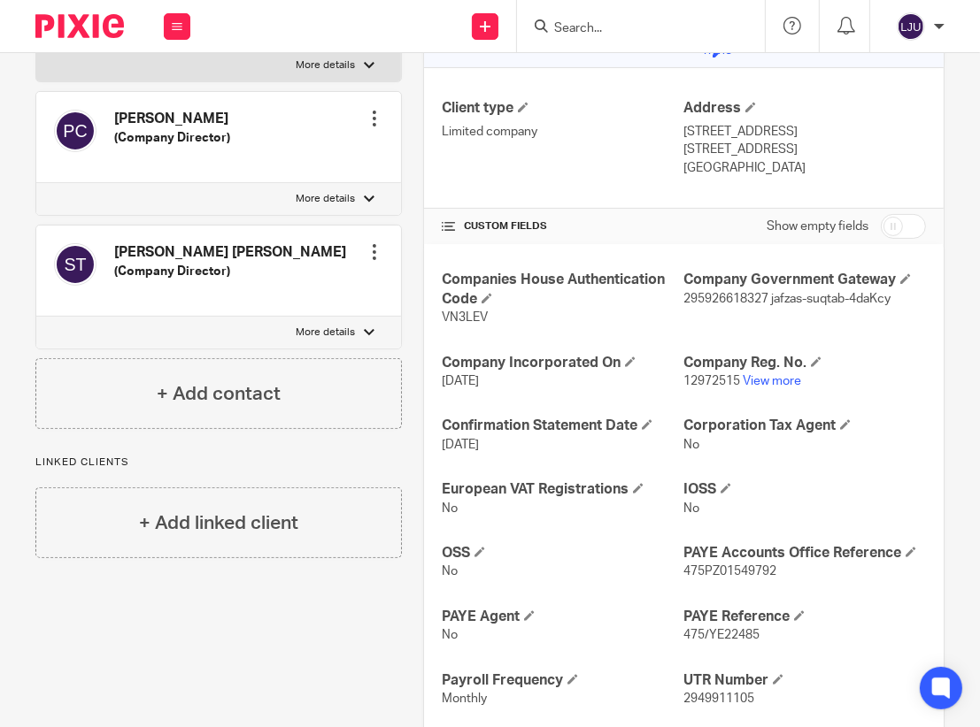
click at [539, 45] on div at bounding box center [641, 26] width 248 height 52
click at [544, 27] on icon at bounding box center [541, 25] width 13 height 13
click at [572, 27] on input "Search" at bounding box center [631, 29] width 159 height 16
paste input "Fussy"
type input "Fussy"
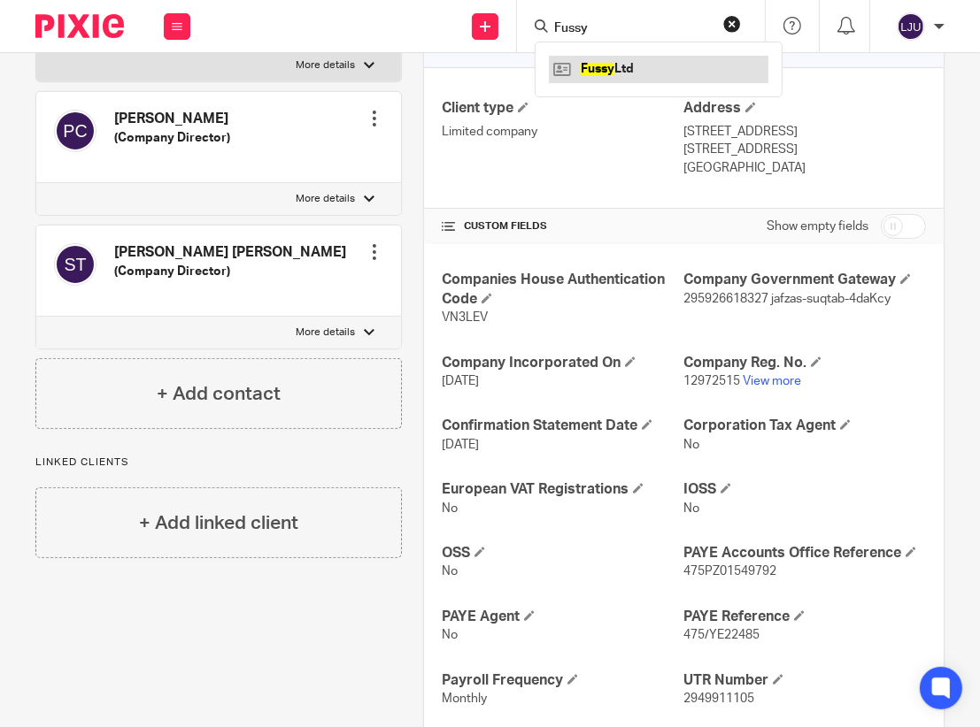
click at [596, 59] on link at bounding box center [658, 69] width 219 height 27
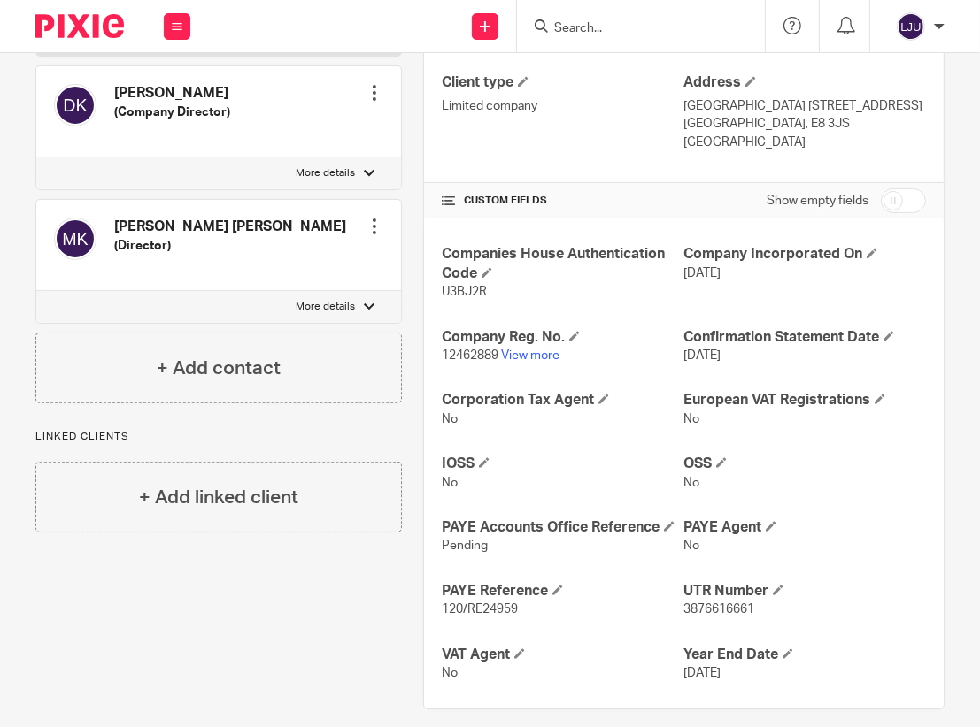
scroll to position [308, 0]
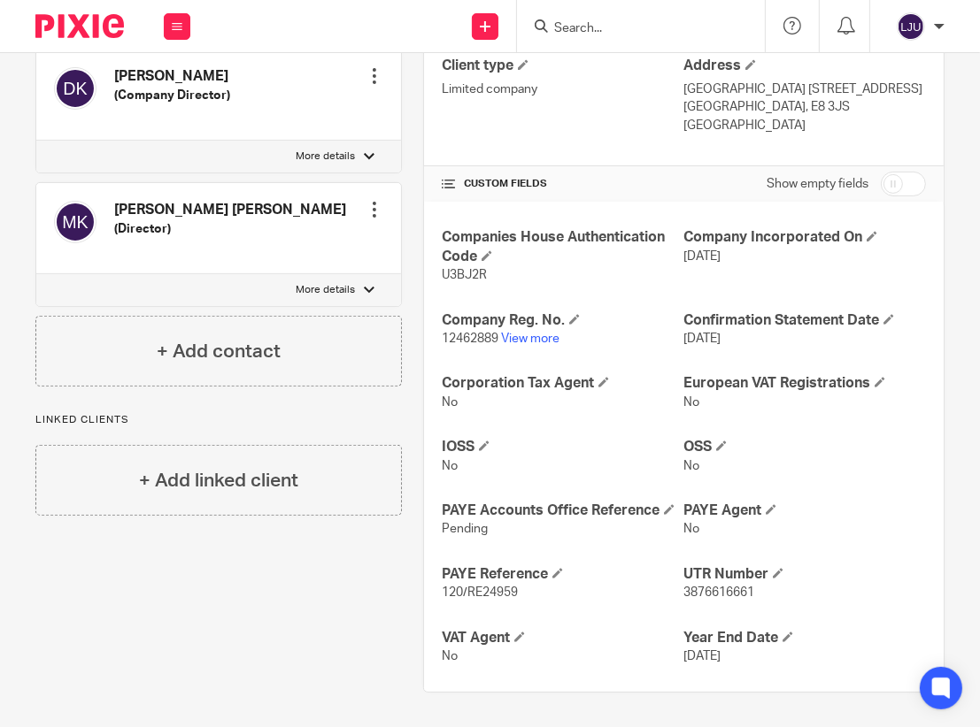
click at [463, 335] on span "12462889" at bounding box center [470, 339] width 57 height 12
click at [462, 336] on span "12462889" at bounding box center [470, 339] width 57 height 12
copy span "12462889"
click at [548, 128] on div "Client type Limited company" at bounding box center [563, 96] width 242 height 78
click at [609, 21] on input "Search" at bounding box center [631, 29] width 159 height 16
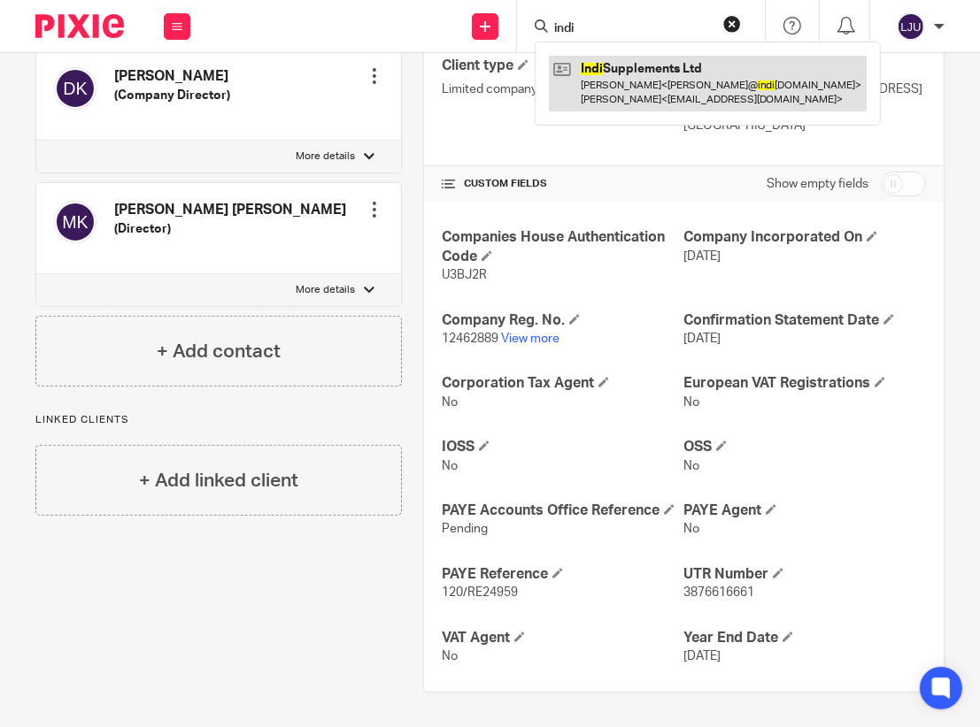
type input "indi"
click at [604, 86] on link at bounding box center [708, 83] width 318 height 55
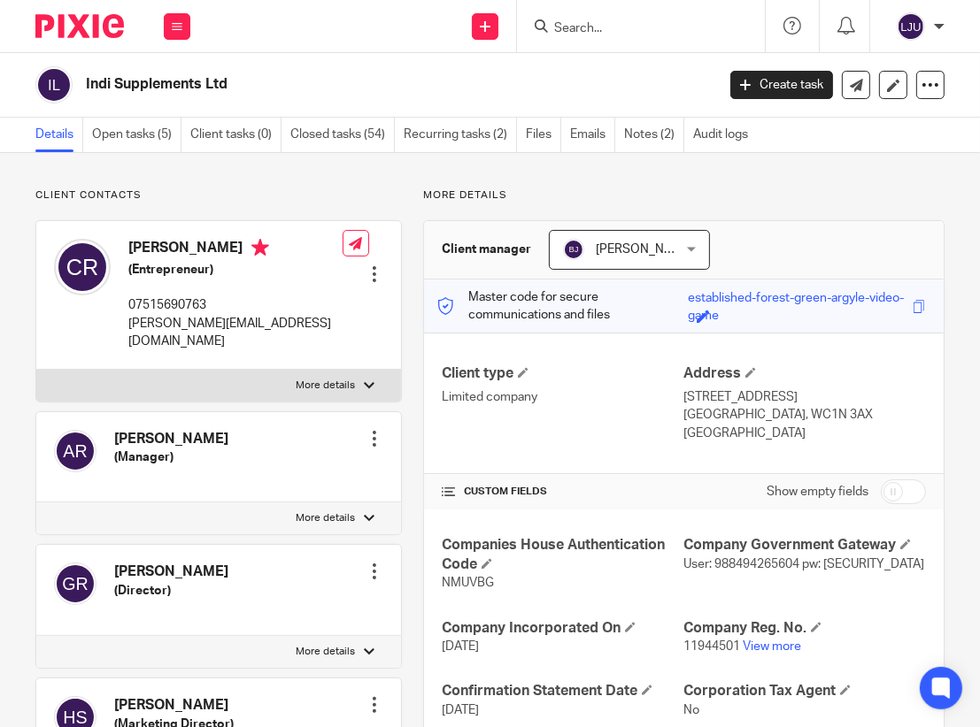
click at [86, 79] on h2 "Indi Supplements Ltd" at bounding box center [333, 84] width 494 height 19
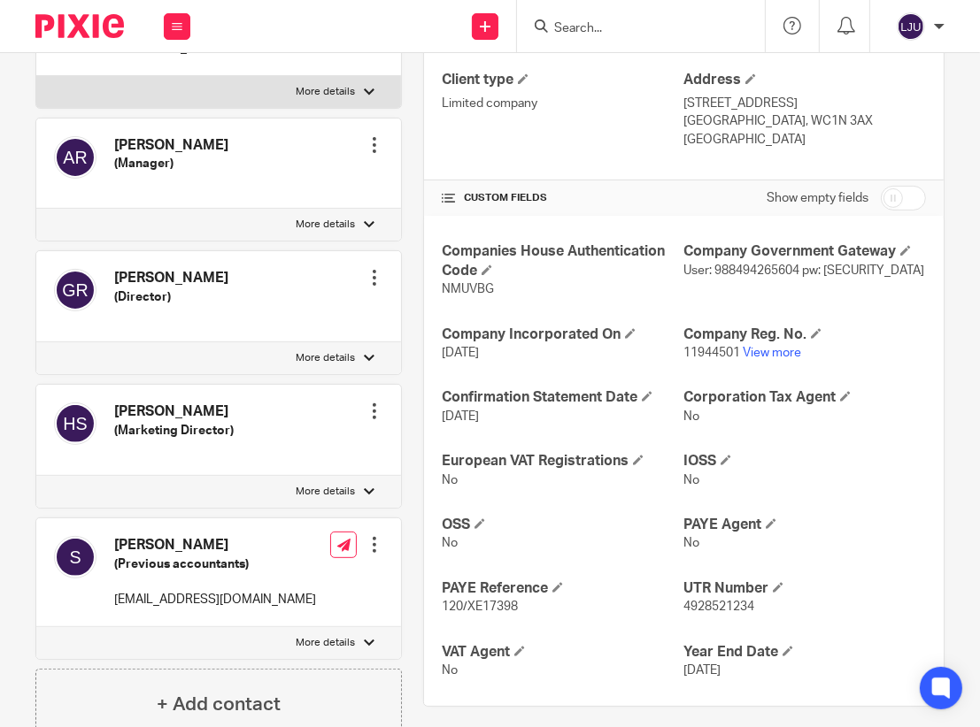
scroll to position [177, 0]
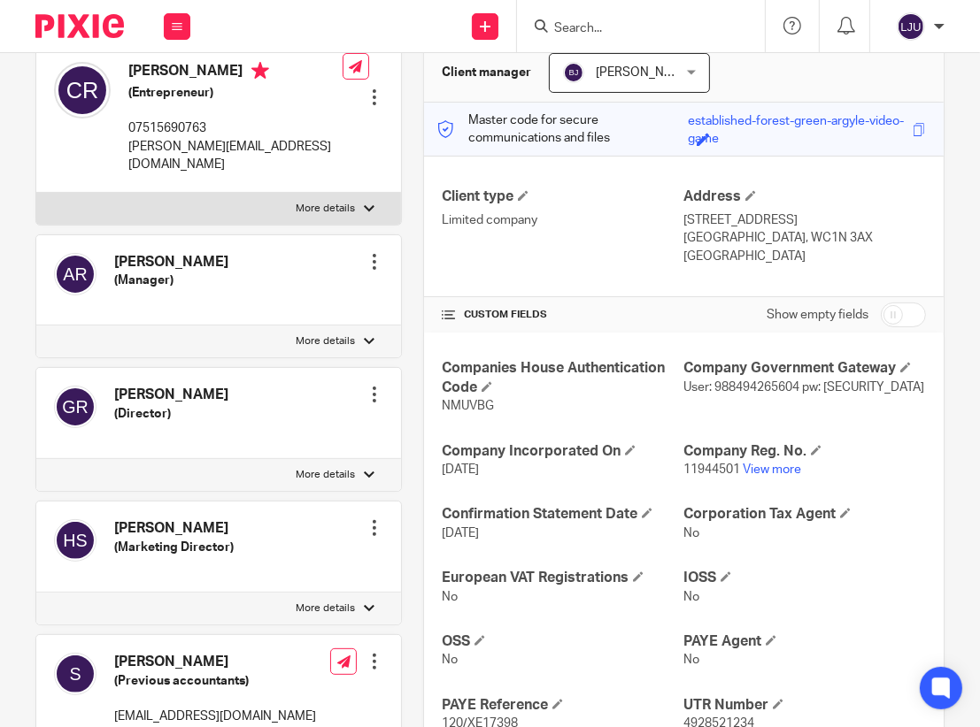
click at [705, 464] on span "11944501" at bounding box center [711, 470] width 57 height 12
click at [704, 464] on span "11944501" at bounding box center [711, 470] width 57 height 12
copy p "11944501"
click at [570, 27] on input "Search" at bounding box center [631, 29] width 159 height 16
paste input "IFS"
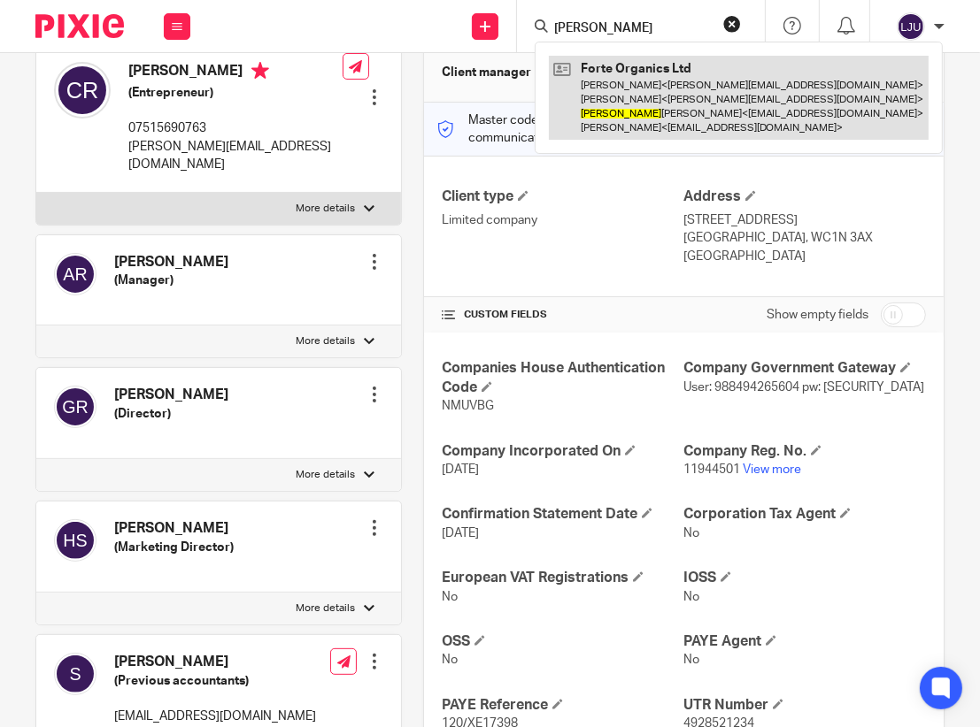
type input "Irene"
click at [627, 86] on link at bounding box center [739, 98] width 380 height 84
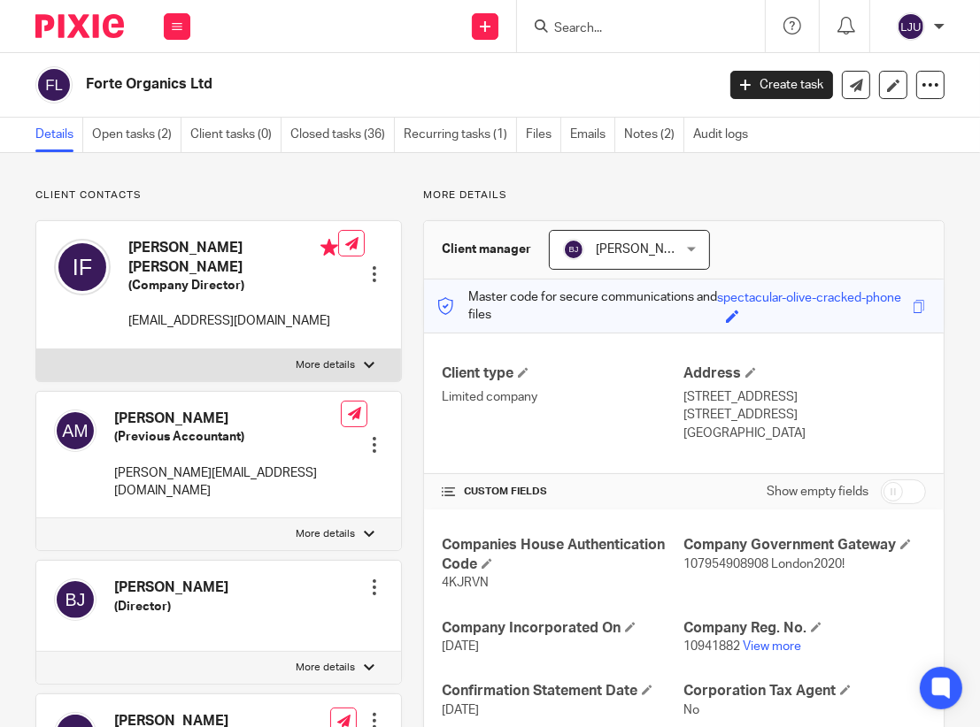
drag, startPoint x: 232, startPoint y: 88, endPoint x: 89, endPoint y: 79, distance: 143.6
click at [88, 87] on h2 "Forte Organics Ltd" at bounding box center [333, 84] width 494 height 19
copy h2 "Forte Organics Ltd"
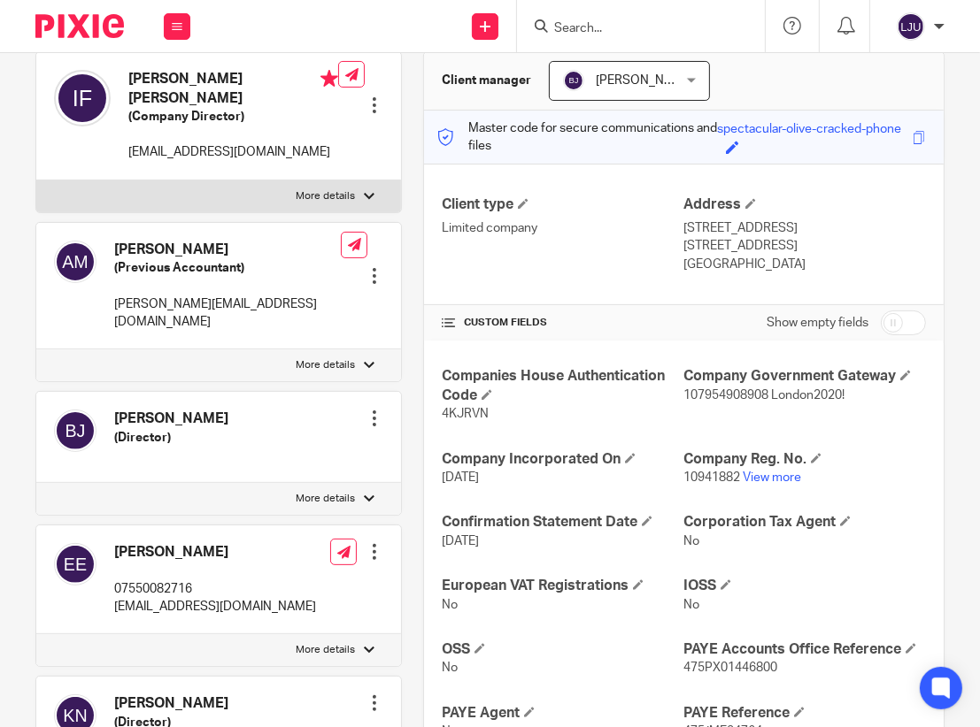
scroll to position [177, 0]
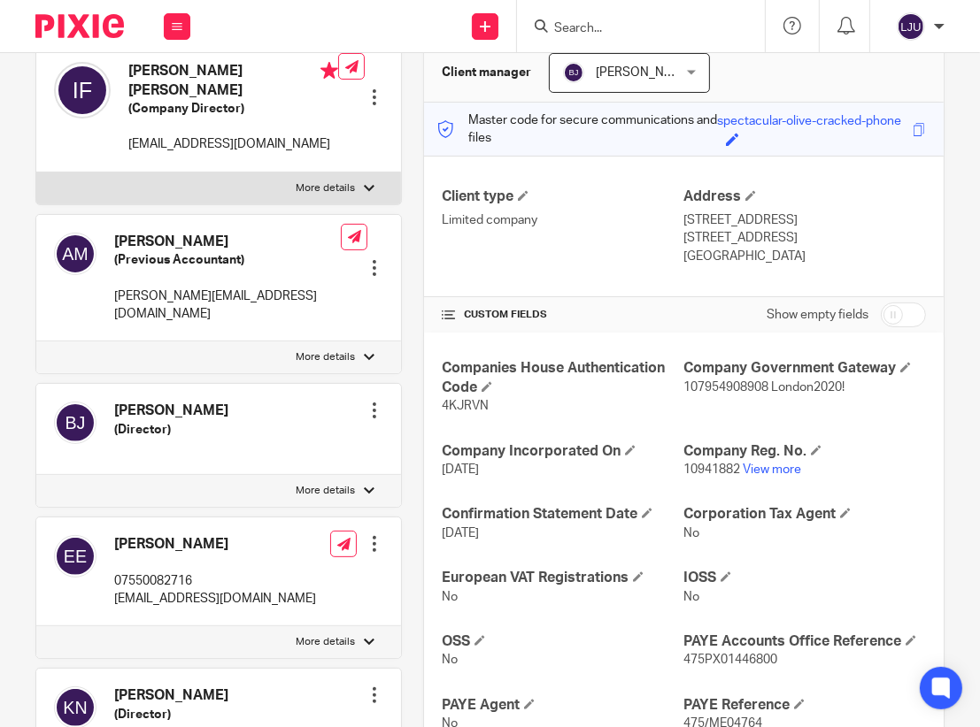
click at [695, 464] on span "10941882" at bounding box center [711, 470] width 57 height 12
copy p "10941882"
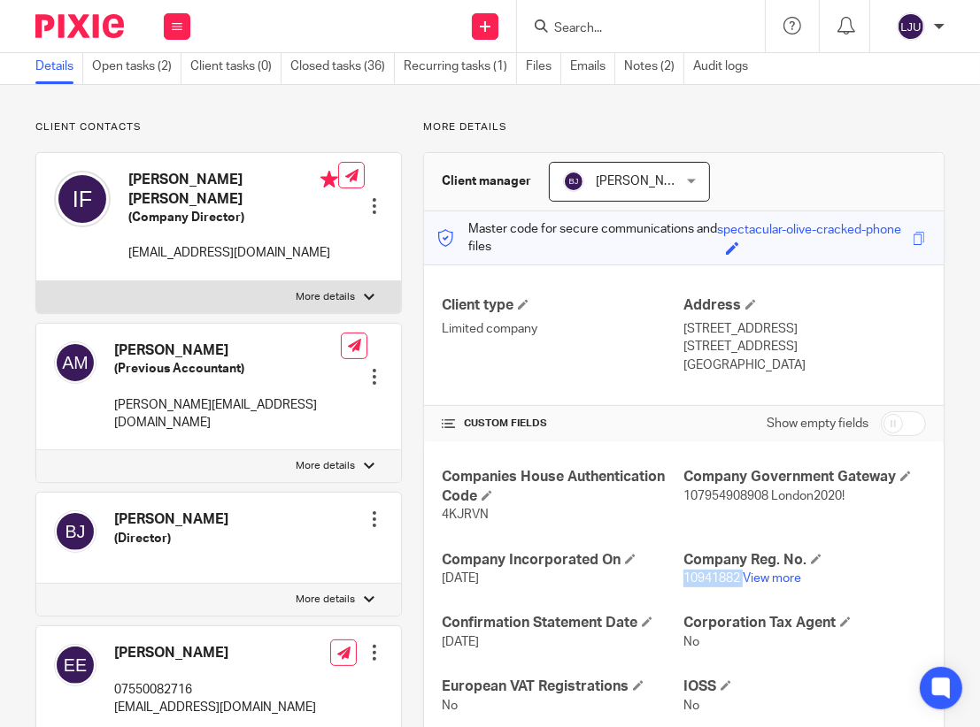
scroll to position [0, 0]
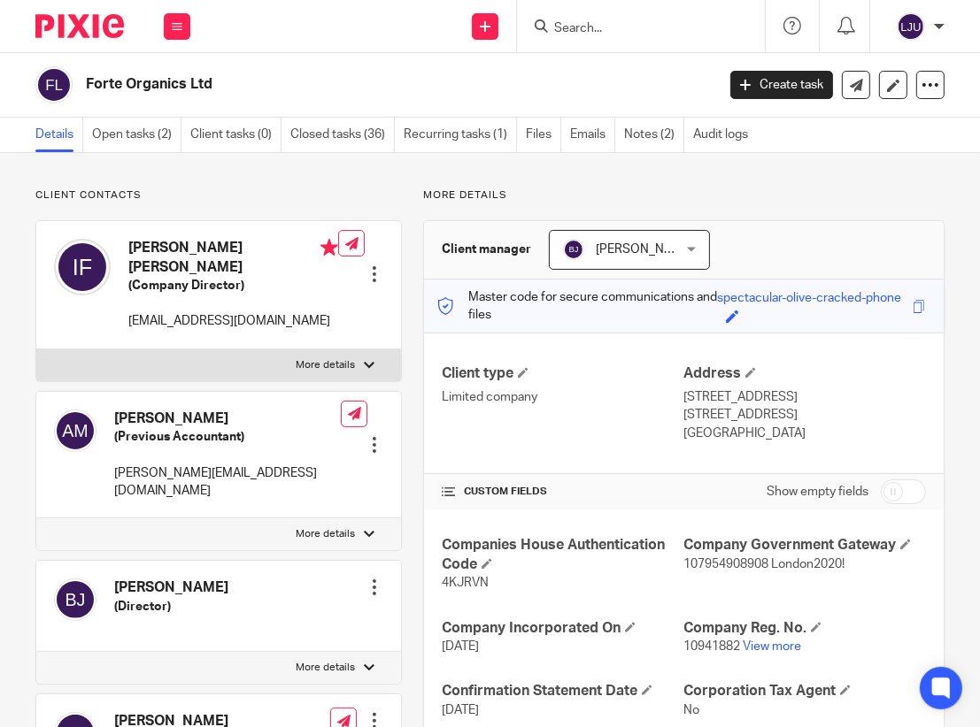
click at [553, 29] on input "Search" at bounding box center [631, 29] width 159 height 16
paste input "Intelligent Change"
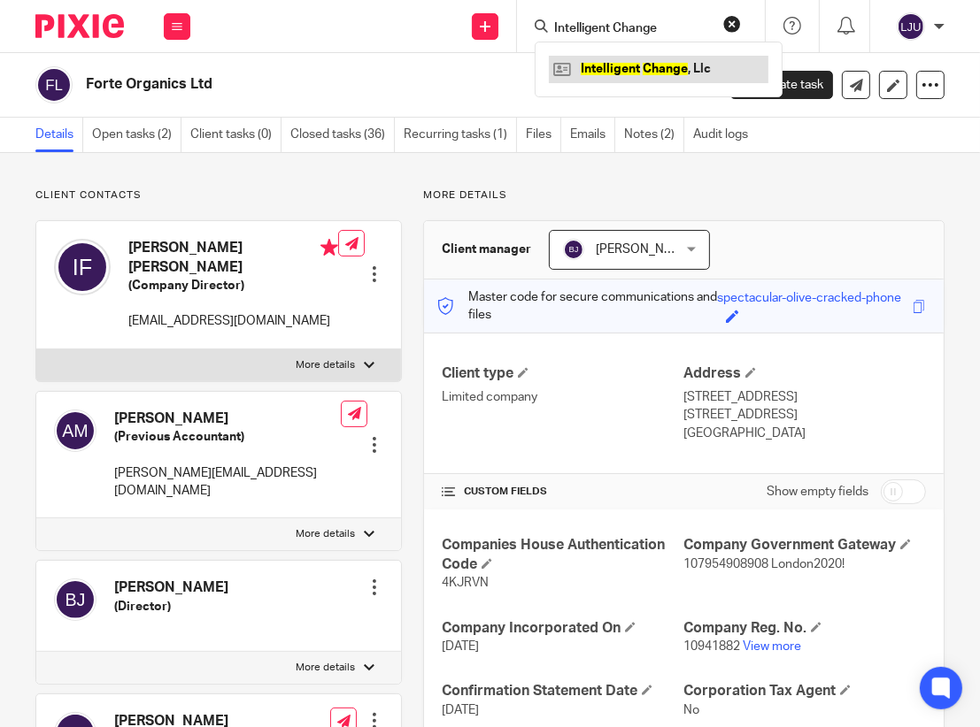
type input "Intelligent Change"
click at [673, 72] on link at bounding box center [658, 69] width 219 height 27
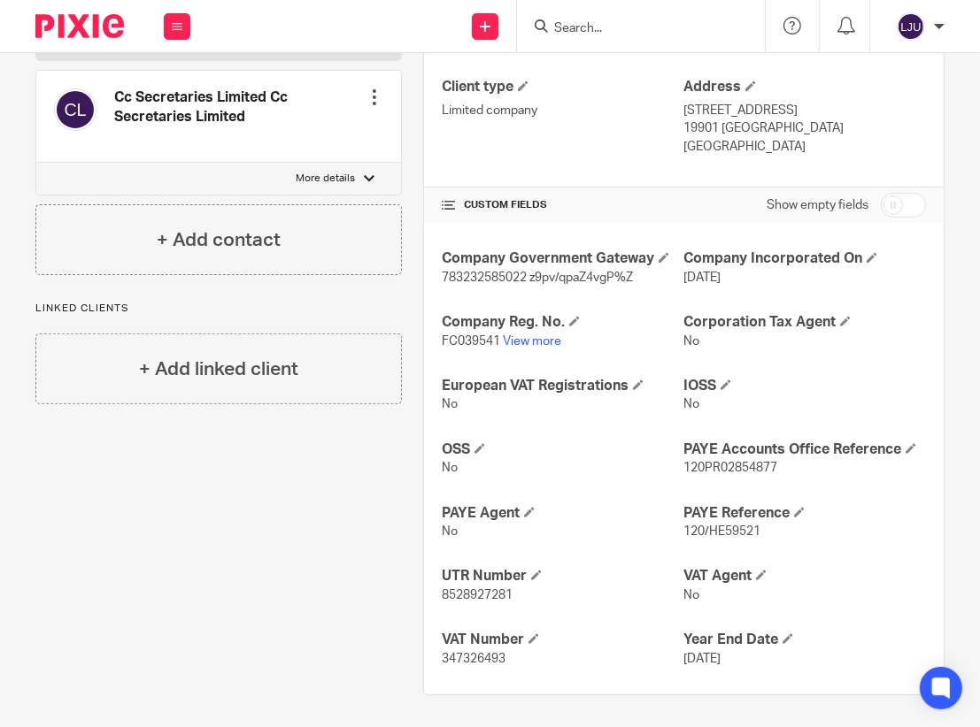
scroll to position [289, 0]
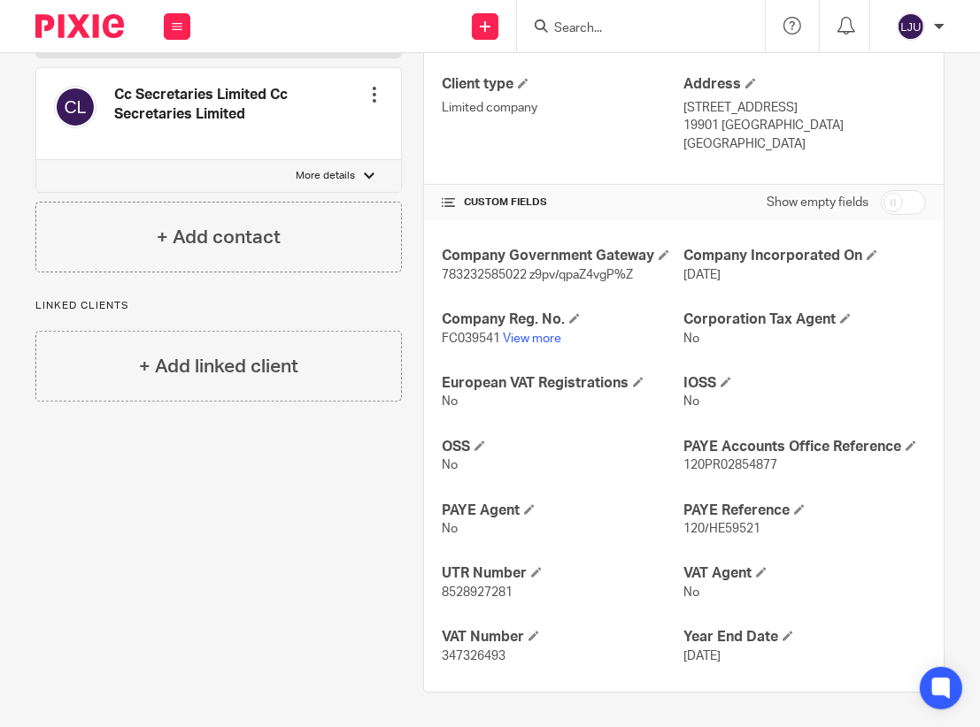
click at [459, 335] on span "FC039541" at bounding box center [471, 339] width 58 height 12
copy p "FC039541"
click at [312, 464] on div "Client contacts [PERSON_NAME] (None) Edit contact Create client from contact Ex…" at bounding box center [209, 296] width 388 height 794
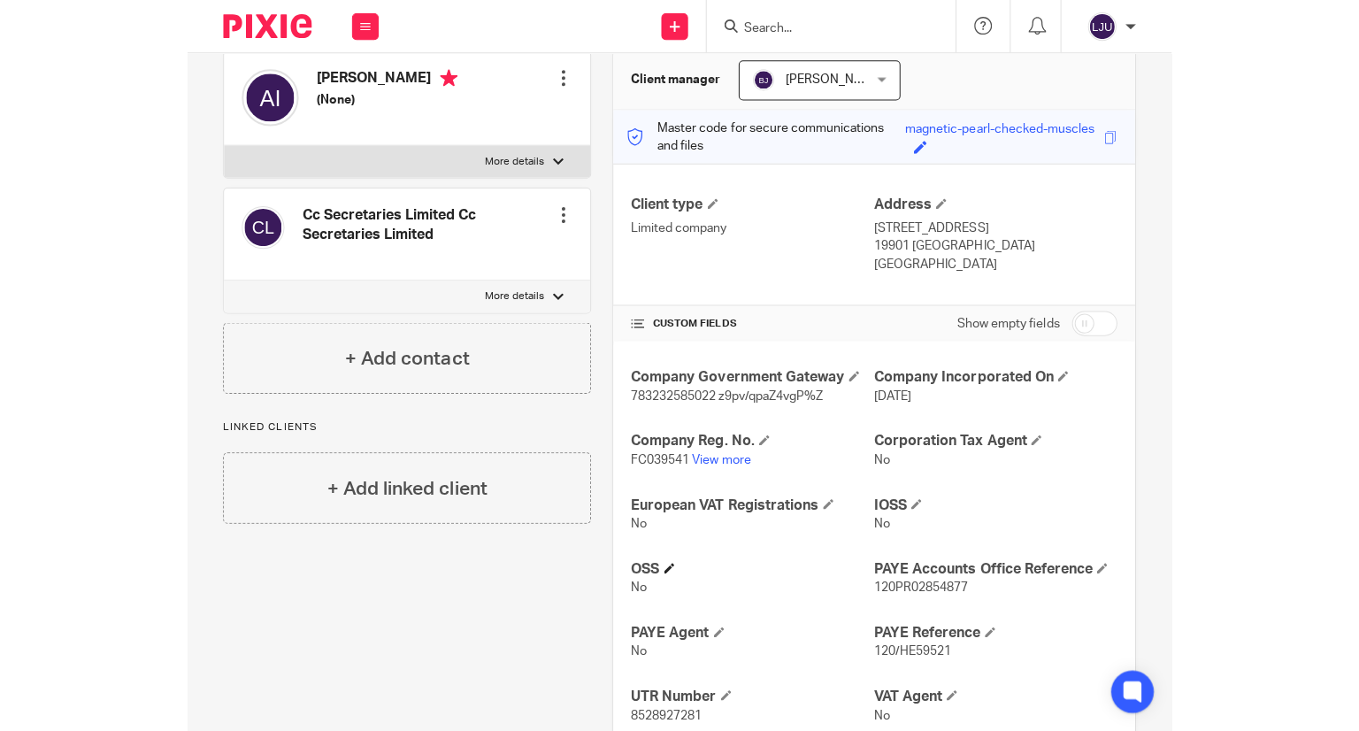
scroll to position [0, 0]
